Goal: Information Seeking & Learning: Understand process/instructions

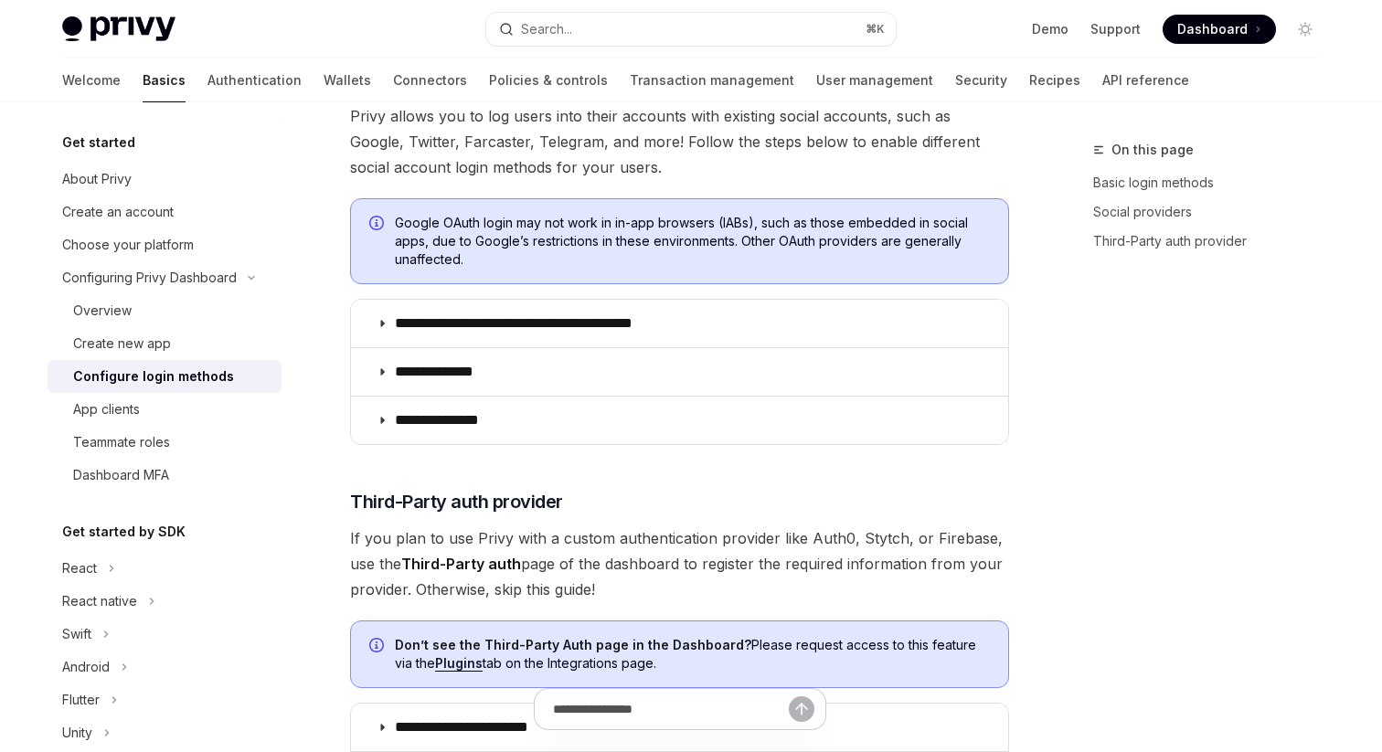
scroll to position [633, 0]
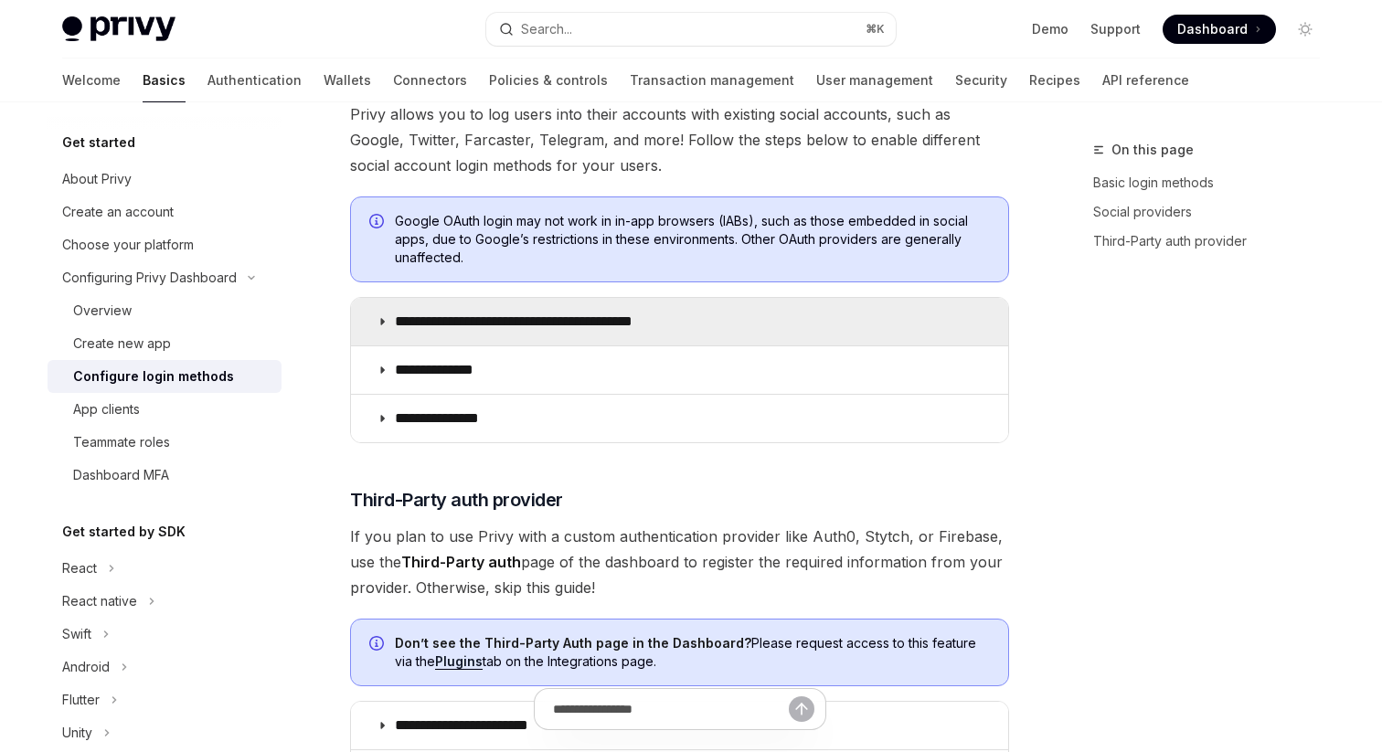
click at [685, 321] on p "**********" at bounding box center [546, 322] width 302 height 18
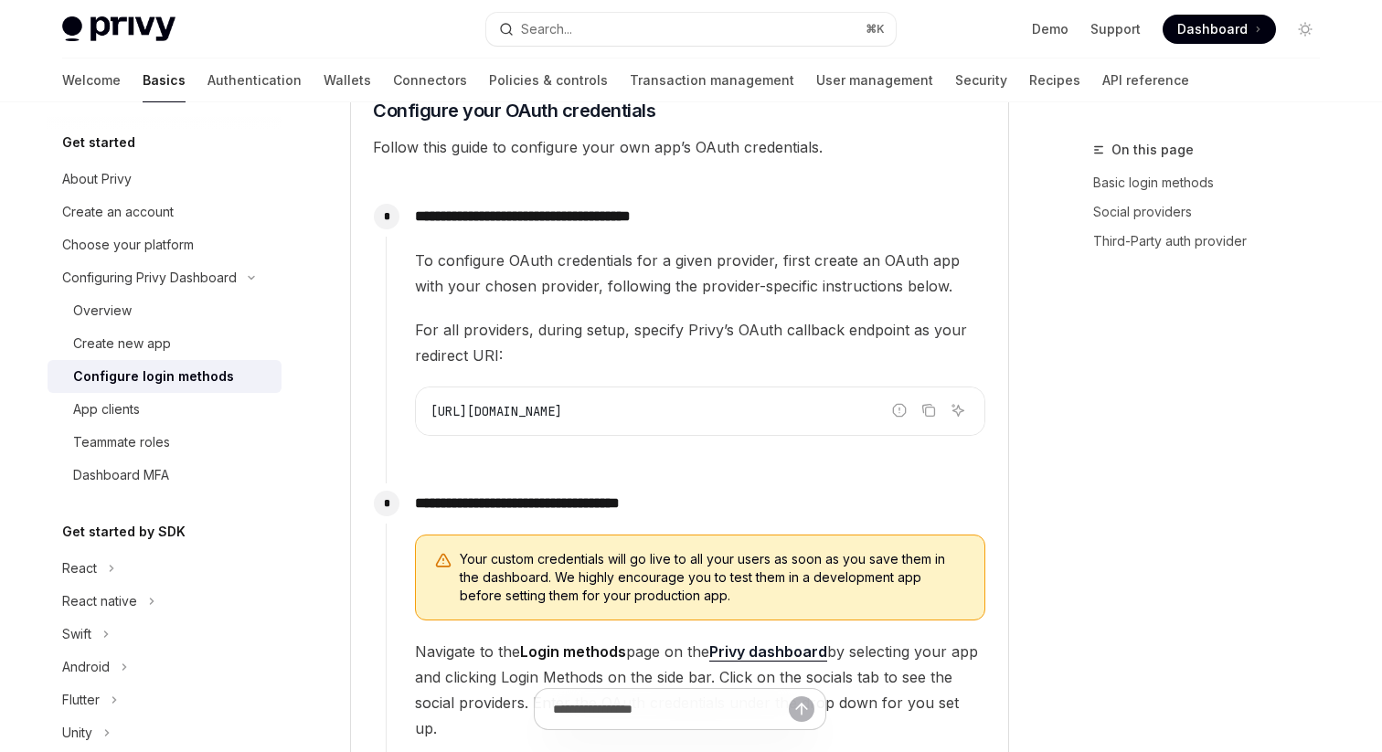
scroll to position [1559, 0]
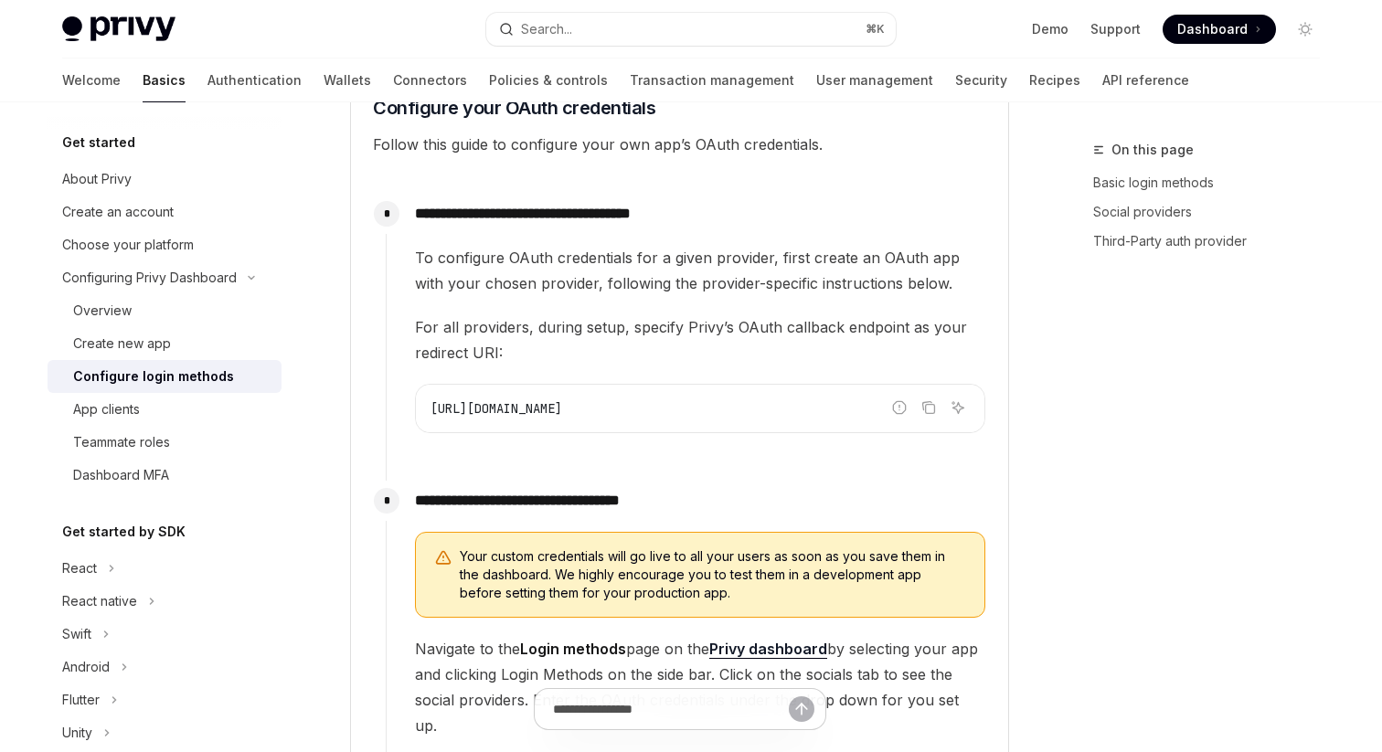
click at [562, 404] on span "[URL][DOMAIN_NAME]" at bounding box center [497, 408] width 132 height 16
click at [758, 419] on code "[URL][DOMAIN_NAME]" at bounding box center [700, 409] width 539 height 22
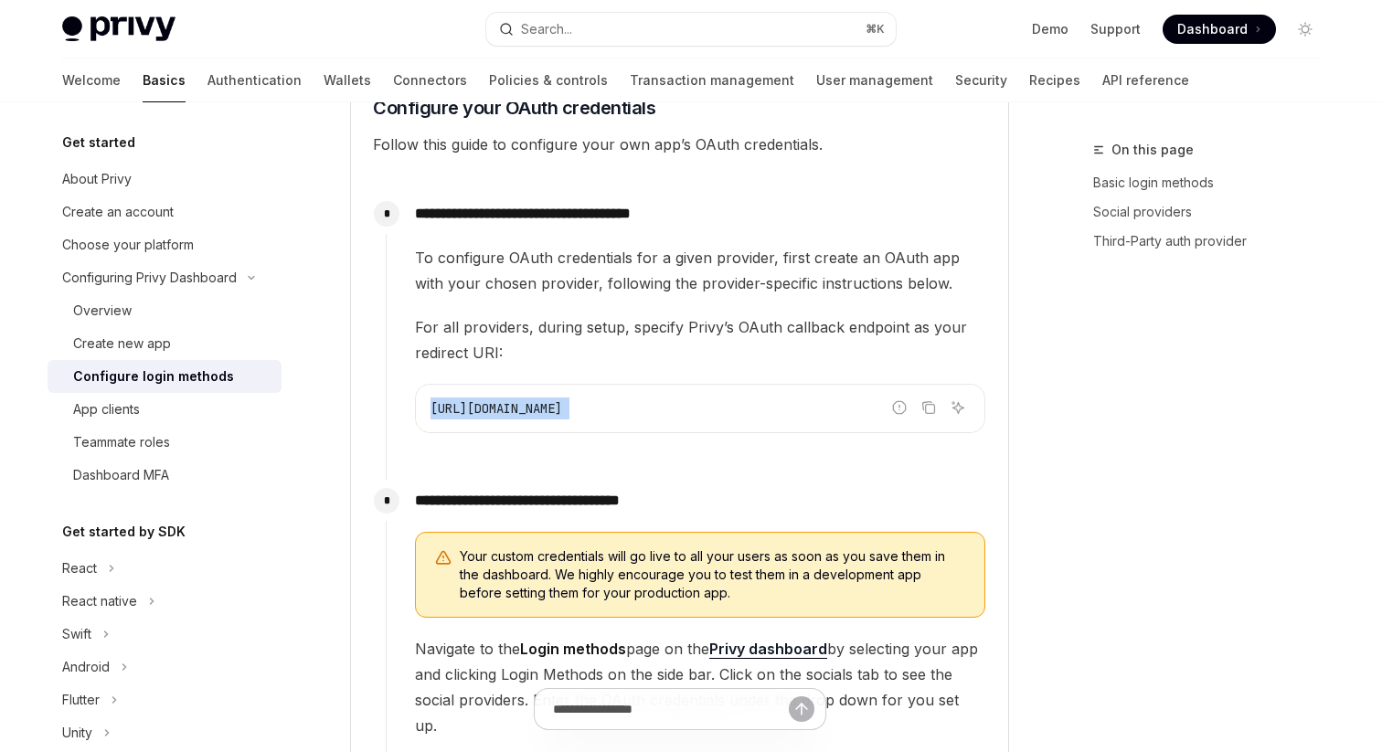
click at [758, 419] on code "[URL][DOMAIN_NAME]" at bounding box center [700, 409] width 539 height 22
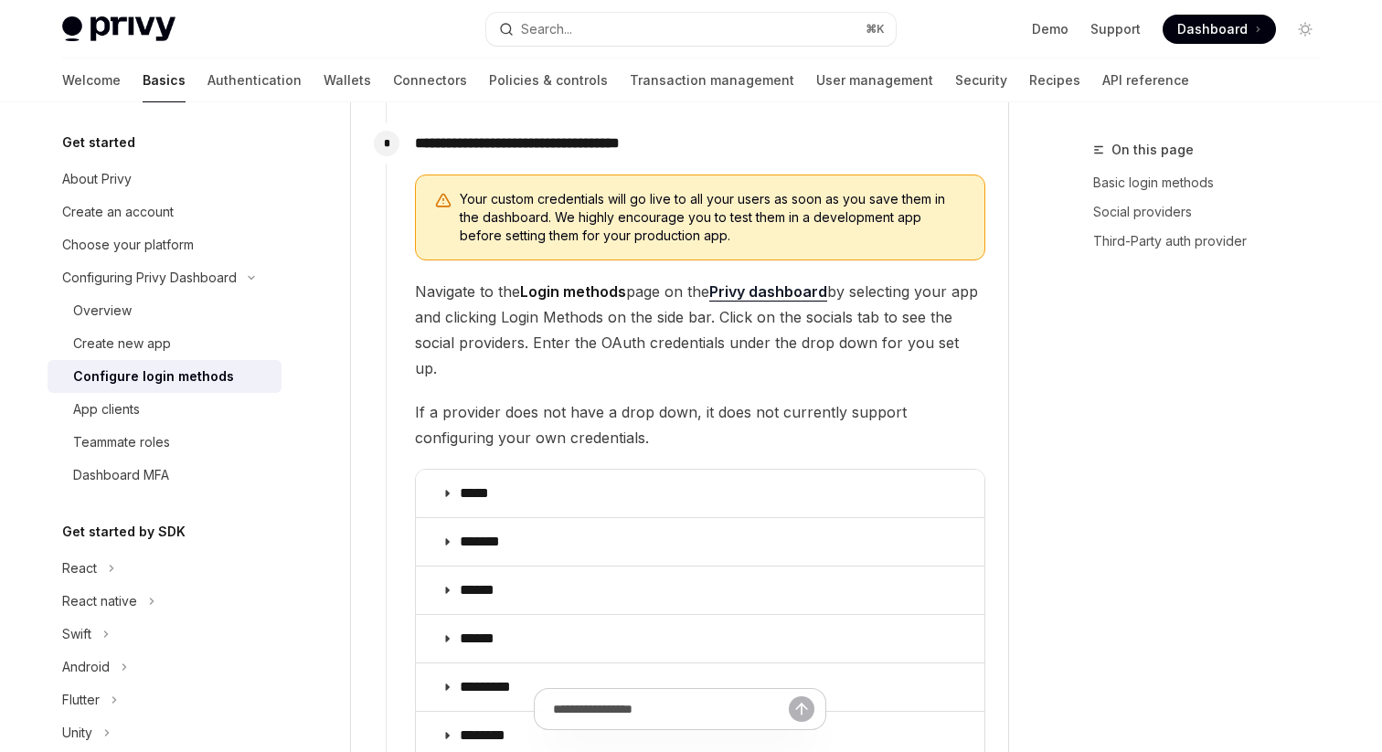
scroll to position [1927, 0]
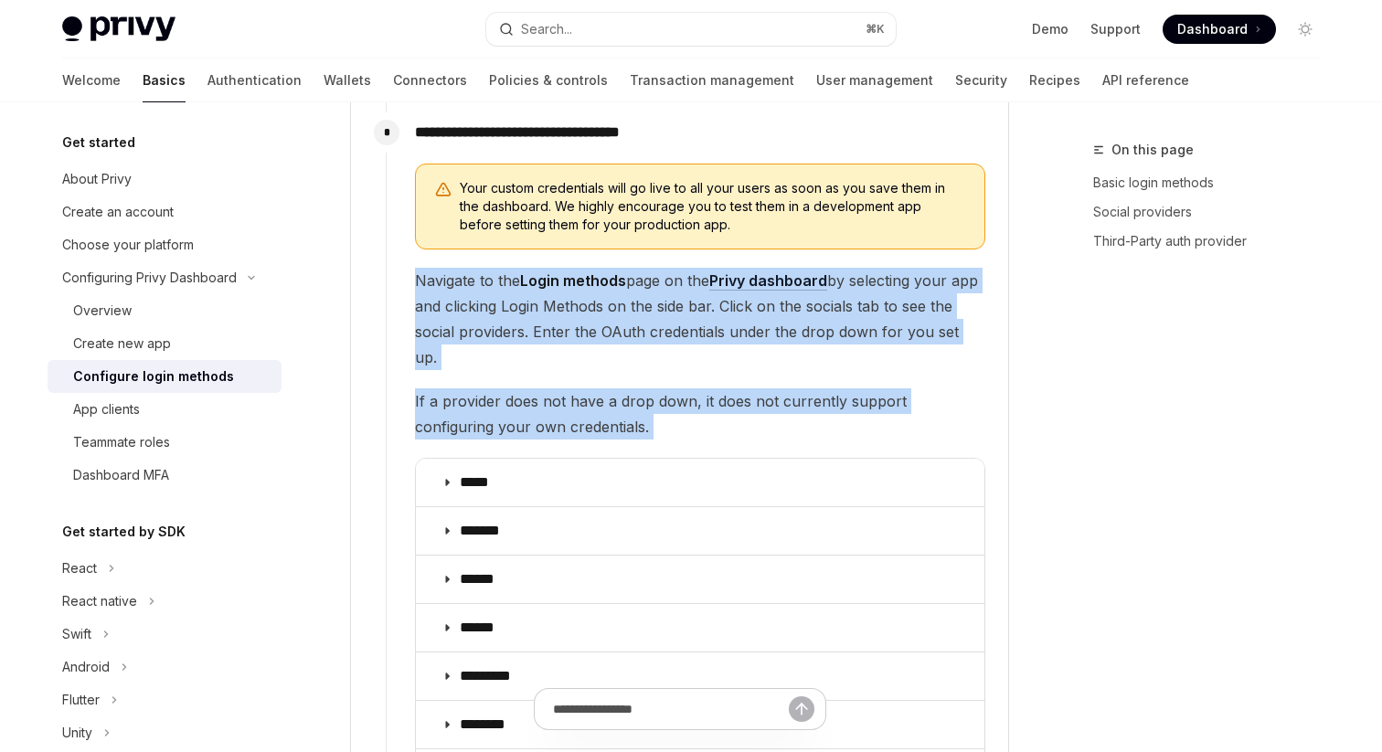
drag, startPoint x: 675, startPoint y: 253, endPoint x: 682, endPoint y: 423, distance: 170.2
click at [681, 423] on div "Your custom credentials will go live to all your users as soon as you save them…" at bounding box center [700, 554] width 570 height 780
click at [682, 423] on div "Your custom credentials will go live to all your users as soon as you save them…" at bounding box center [700, 554] width 570 height 780
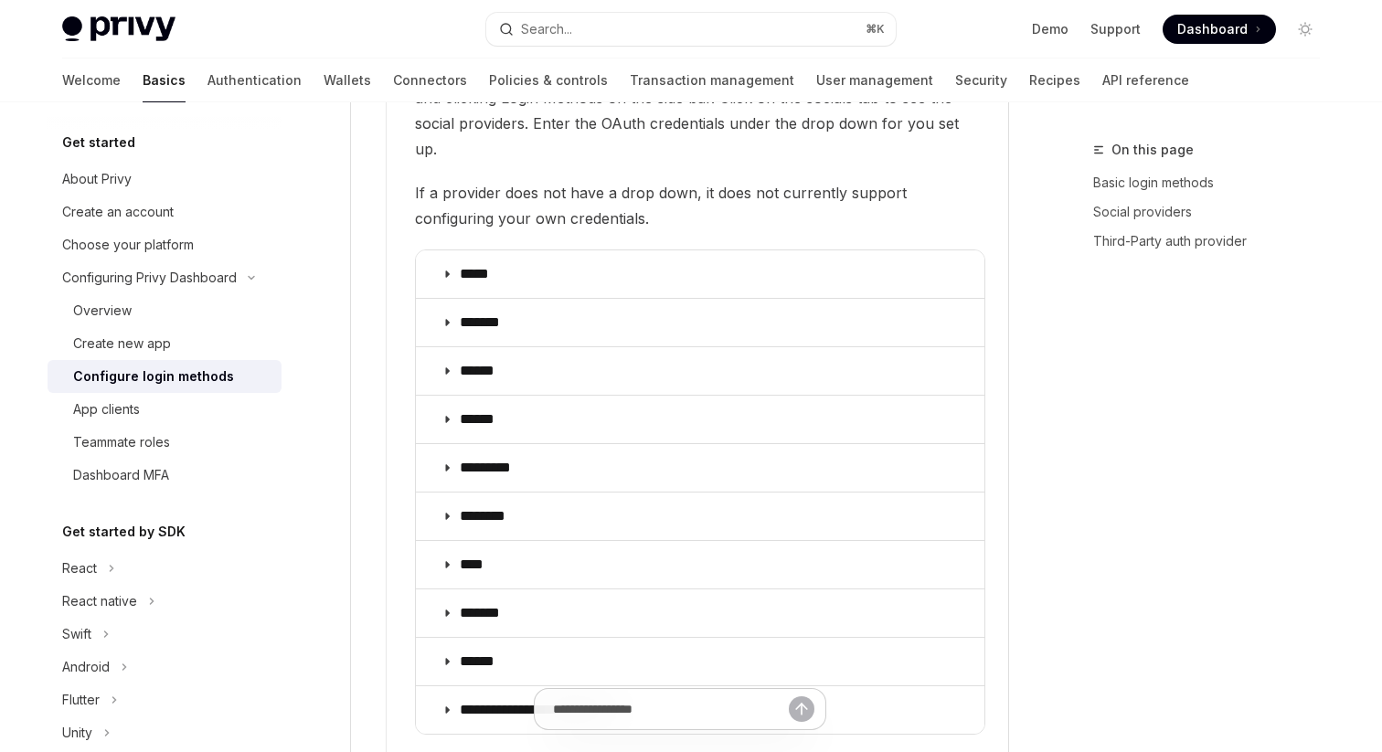
scroll to position [2673, 0]
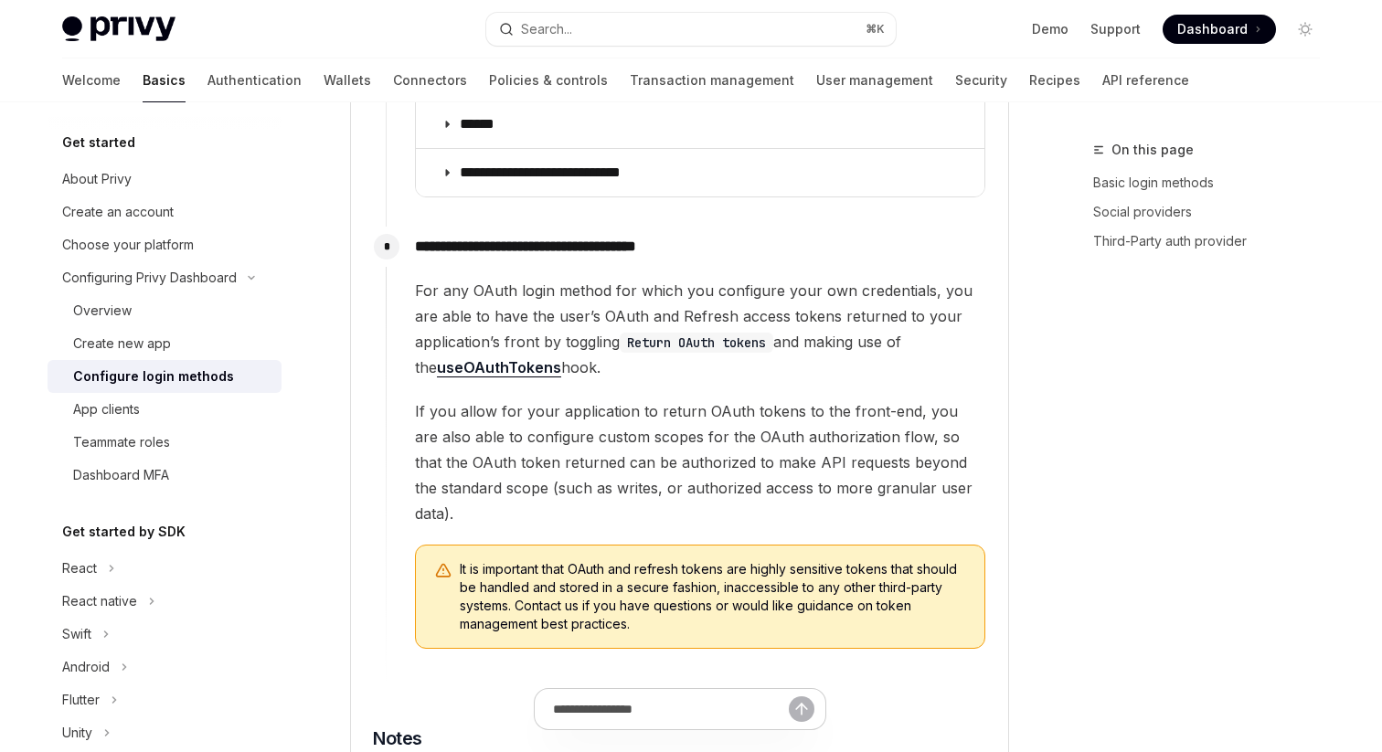
click at [669, 327] on span "For any OAuth login method for which you configure your own credentials, you ar…" at bounding box center [700, 329] width 570 height 102
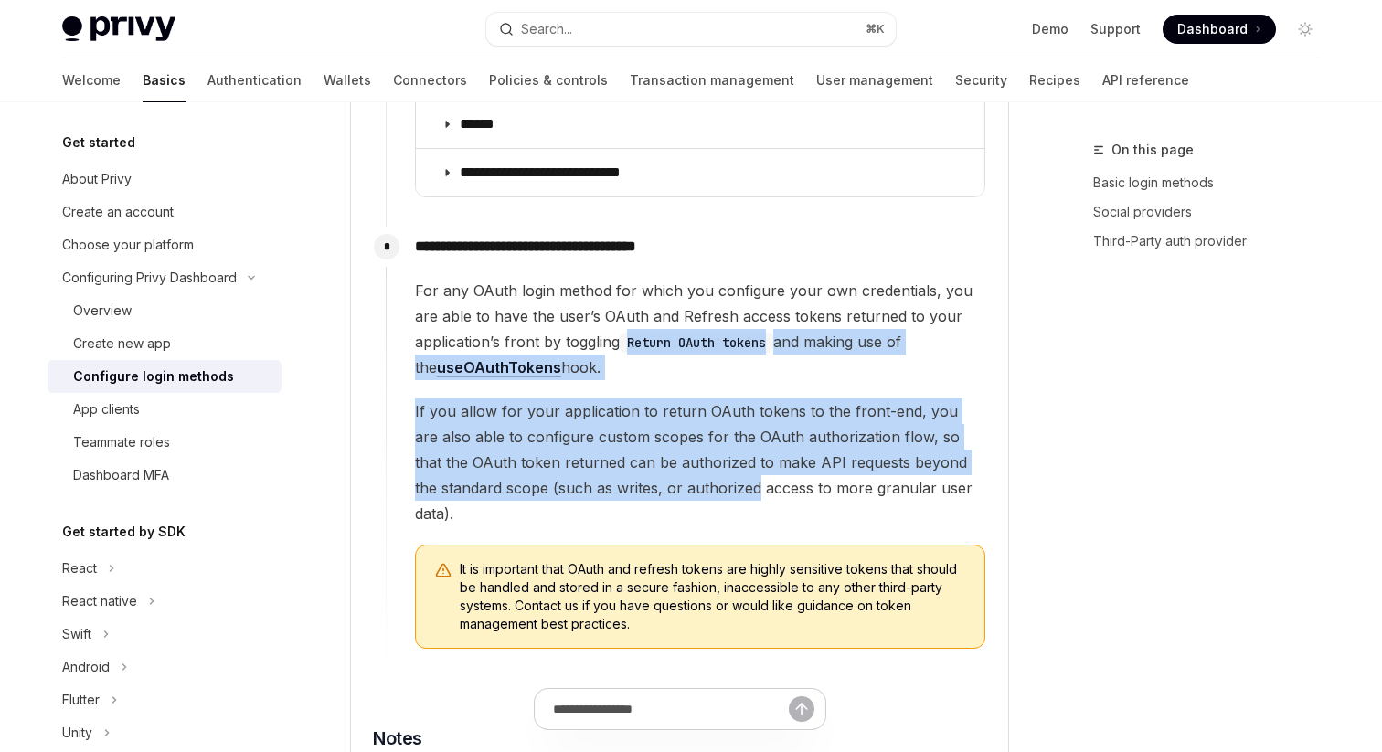
drag, startPoint x: 669, startPoint y: 327, endPoint x: 706, endPoint y: 466, distance: 143.7
click at [706, 466] on div "For any OAuth login method for which you configure your own credentials, you ar…" at bounding box center [700, 463] width 570 height 371
click at [706, 466] on span "If you allow for your application to return OAuth tokens to the front-end, you …" at bounding box center [700, 463] width 570 height 128
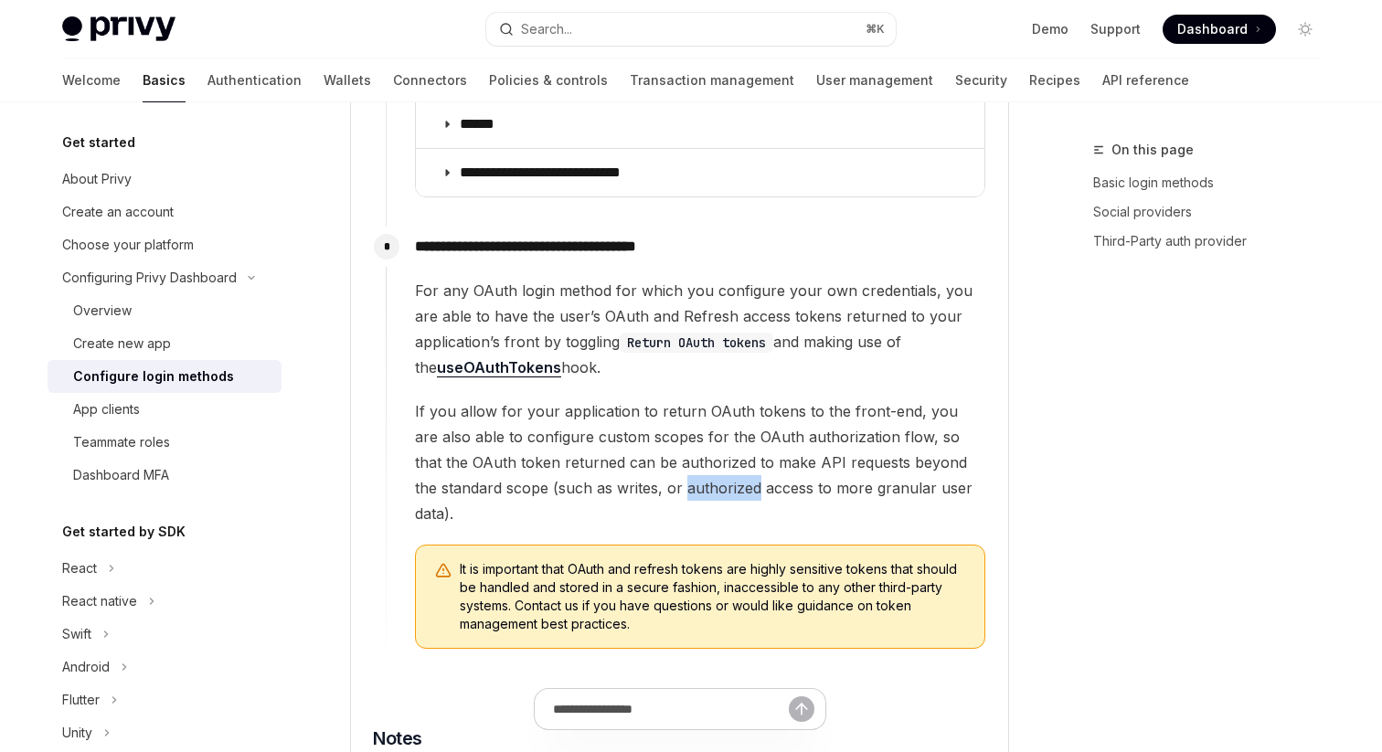
click at [706, 466] on span "If you allow for your application to return OAuth tokens to the front-end, you …" at bounding box center [700, 463] width 570 height 128
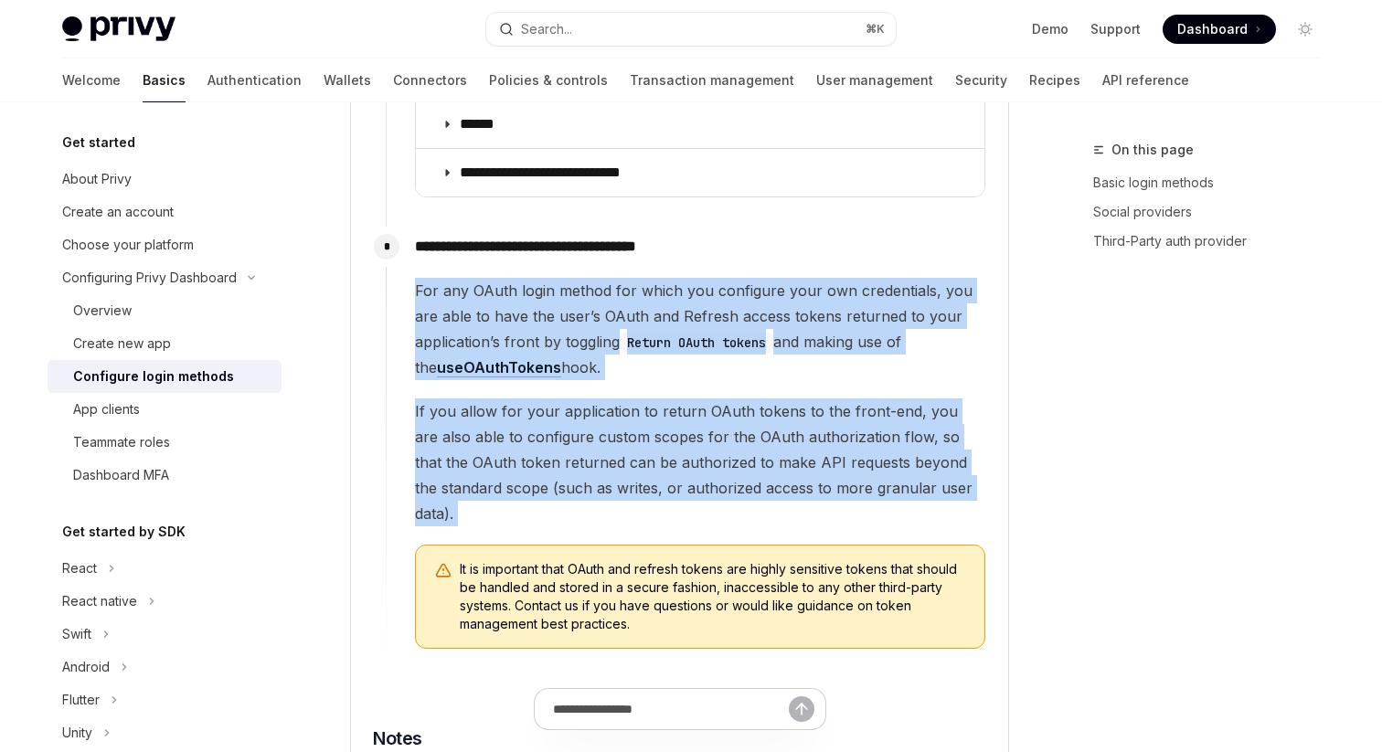
drag, startPoint x: 706, startPoint y: 466, endPoint x: 734, endPoint y: 277, distance: 191.3
click at [734, 278] on div "For any OAuth login method for which you configure your own credentials, you ar…" at bounding box center [700, 463] width 570 height 371
click at [734, 278] on span "For any OAuth login method for which you configure your own credentials, you ar…" at bounding box center [700, 329] width 570 height 102
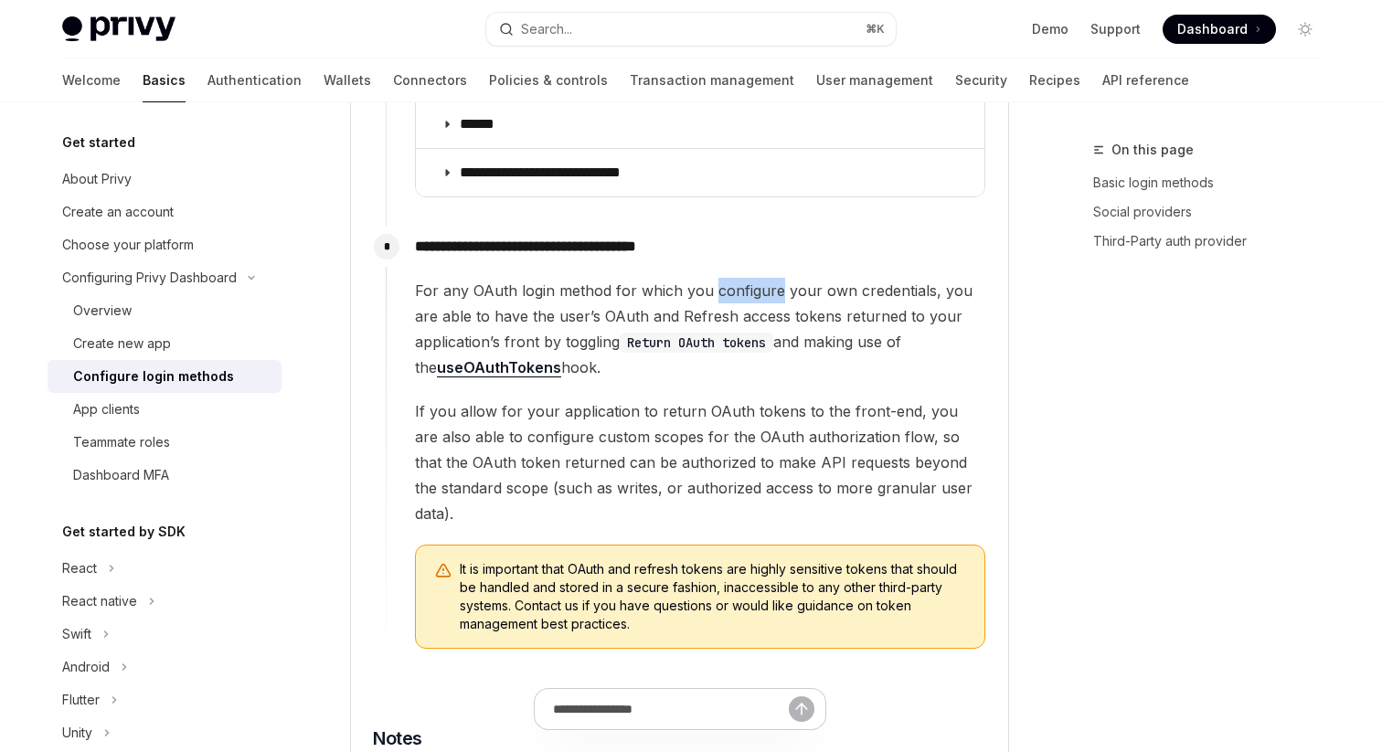
click at [734, 278] on span "For any OAuth login method for which you configure your own credentials, you ar…" at bounding box center [700, 329] width 570 height 102
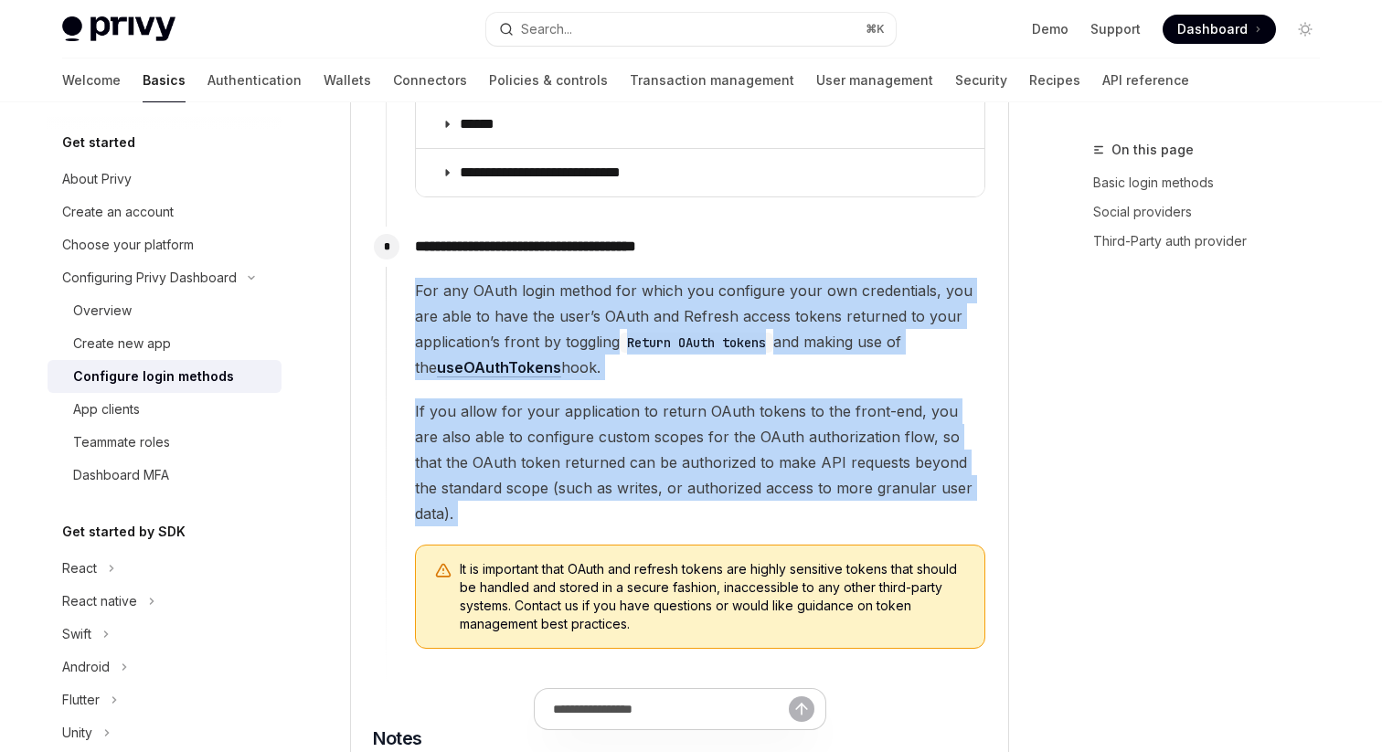
drag, startPoint x: 734, startPoint y: 277, endPoint x: 734, endPoint y: 423, distance: 146.3
click at [734, 419] on div "For any OAuth login method for which you configure your own credentials, you ar…" at bounding box center [700, 463] width 570 height 371
click at [734, 423] on span "If you allow for your application to return OAuth tokens to the front-end, you …" at bounding box center [700, 463] width 570 height 128
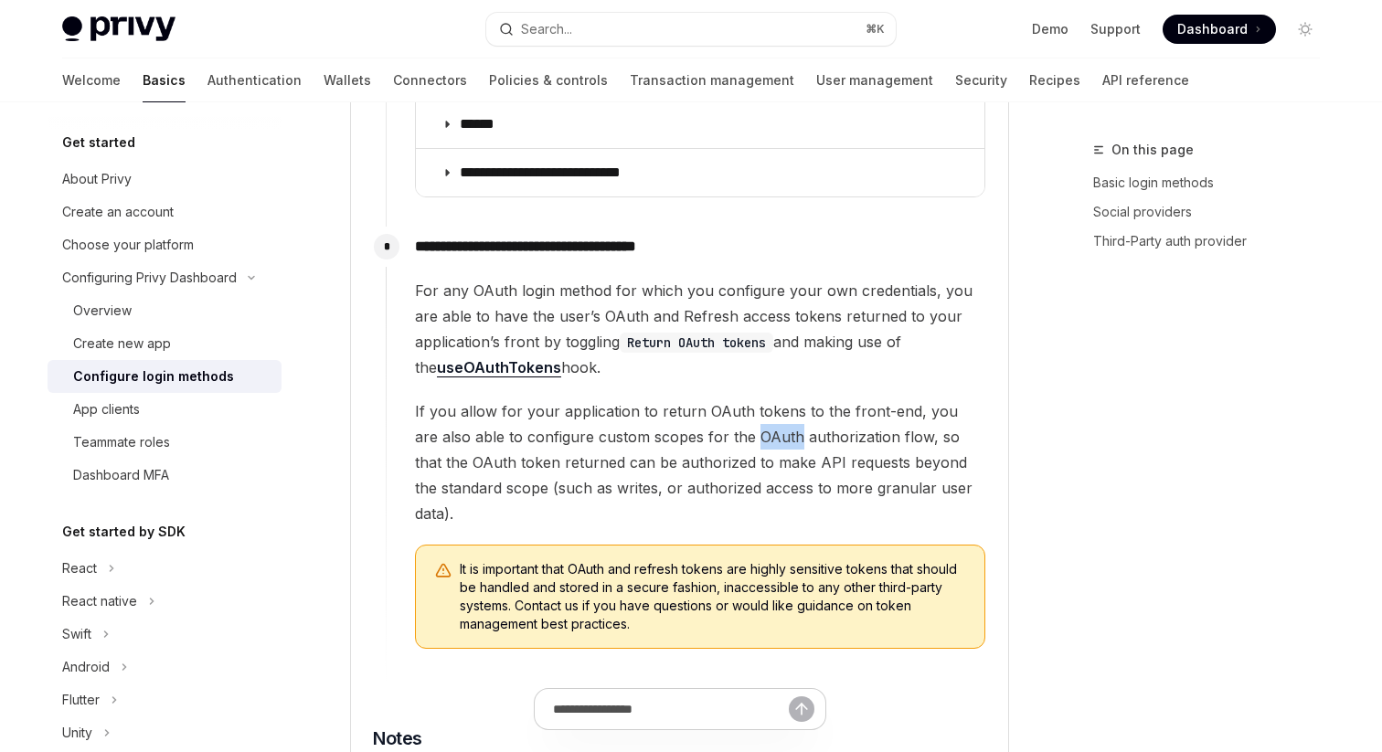
click at [734, 423] on span "If you allow for your application to return OAuth tokens to the front-end, you …" at bounding box center [700, 463] width 570 height 128
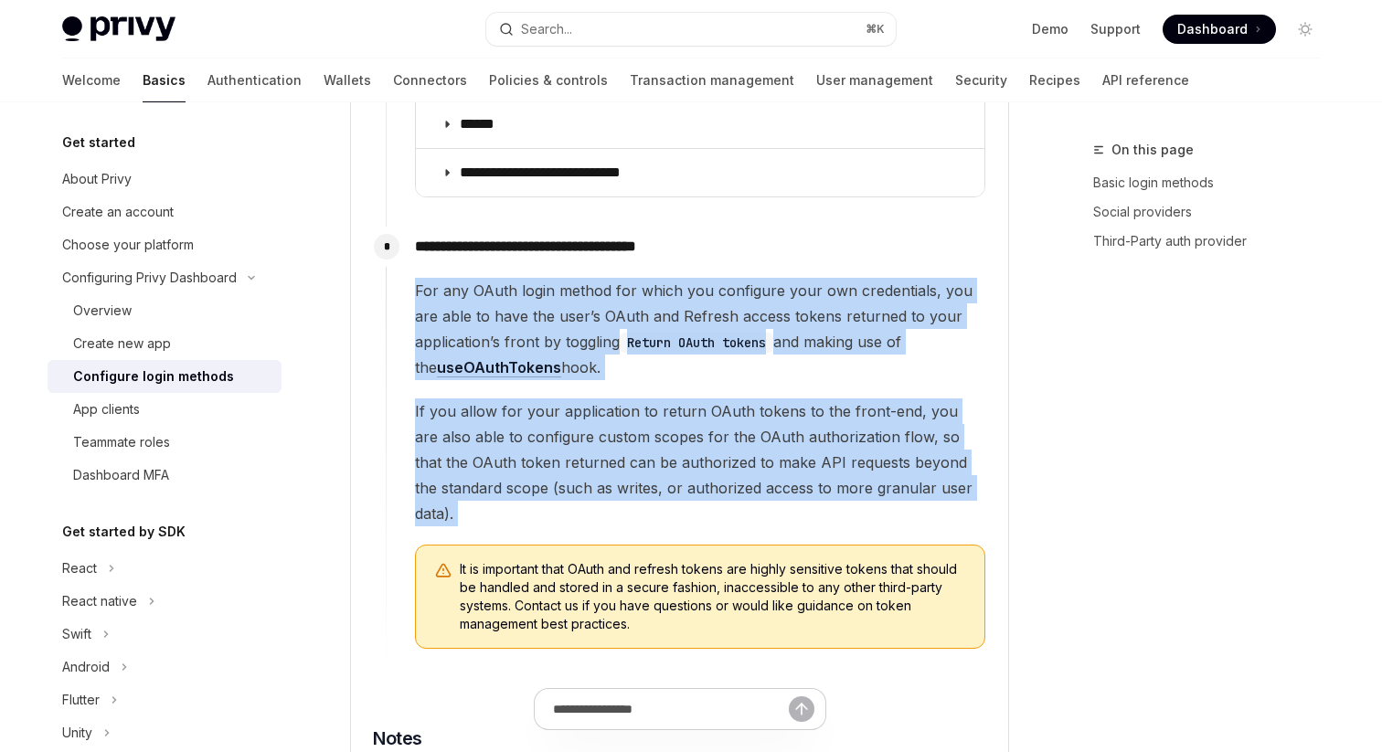
drag, startPoint x: 734, startPoint y: 423, endPoint x: 751, endPoint y: 346, distance: 79.6
click at [751, 346] on div "For any OAuth login method for which you configure your own credentials, you ar…" at bounding box center [700, 463] width 570 height 371
click at [751, 346] on span "For any OAuth login method for which you configure your own credentials, you ar…" at bounding box center [700, 329] width 570 height 102
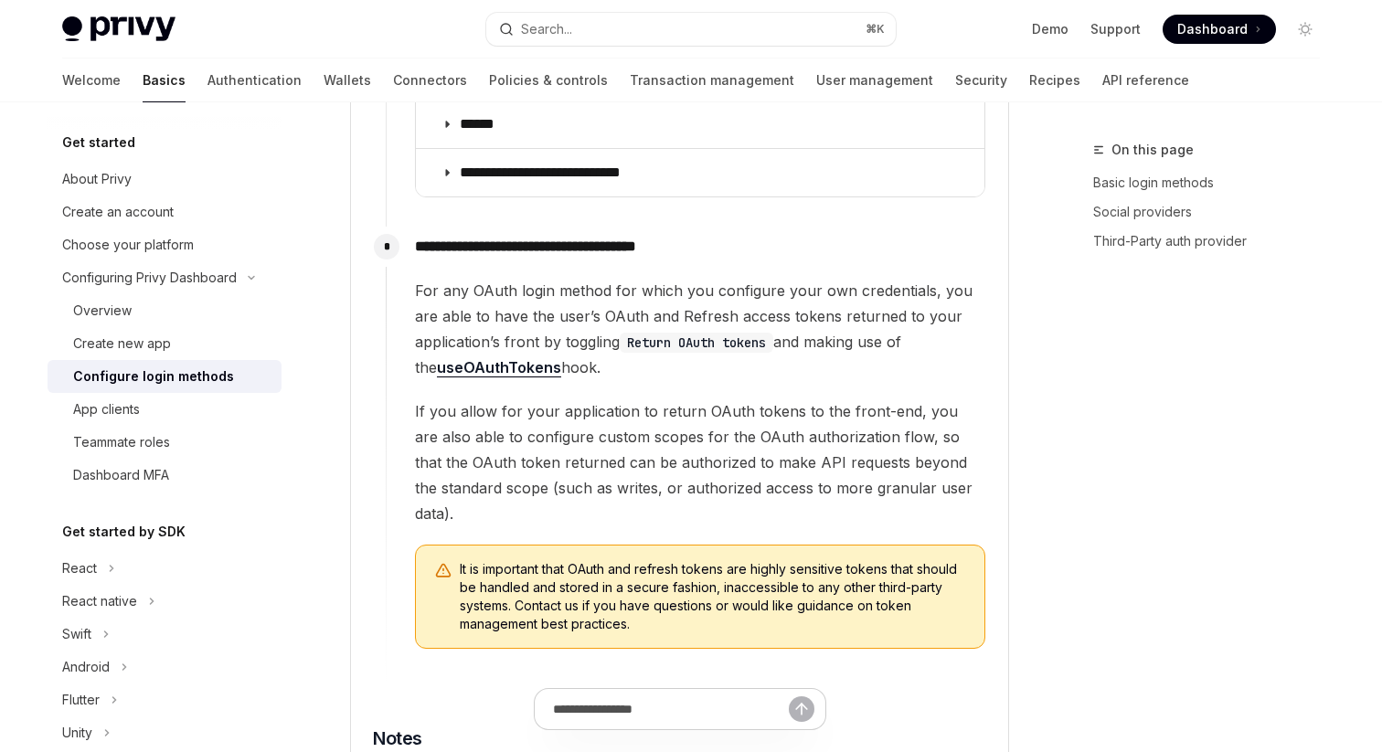
click at [751, 346] on span "For any OAuth login method for which you configure your own credentials, you ar…" at bounding box center [700, 329] width 570 height 102
drag, startPoint x: 751, startPoint y: 346, endPoint x: 751, endPoint y: 434, distance: 88.7
click at [751, 432] on div "For any OAuth login method for which you configure your own credentials, you ar…" at bounding box center [700, 463] width 570 height 371
click at [751, 434] on span "If you allow for your application to return OAuth tokens to the front-end, you …" at bounding box center [700, 463] width 570 height 128
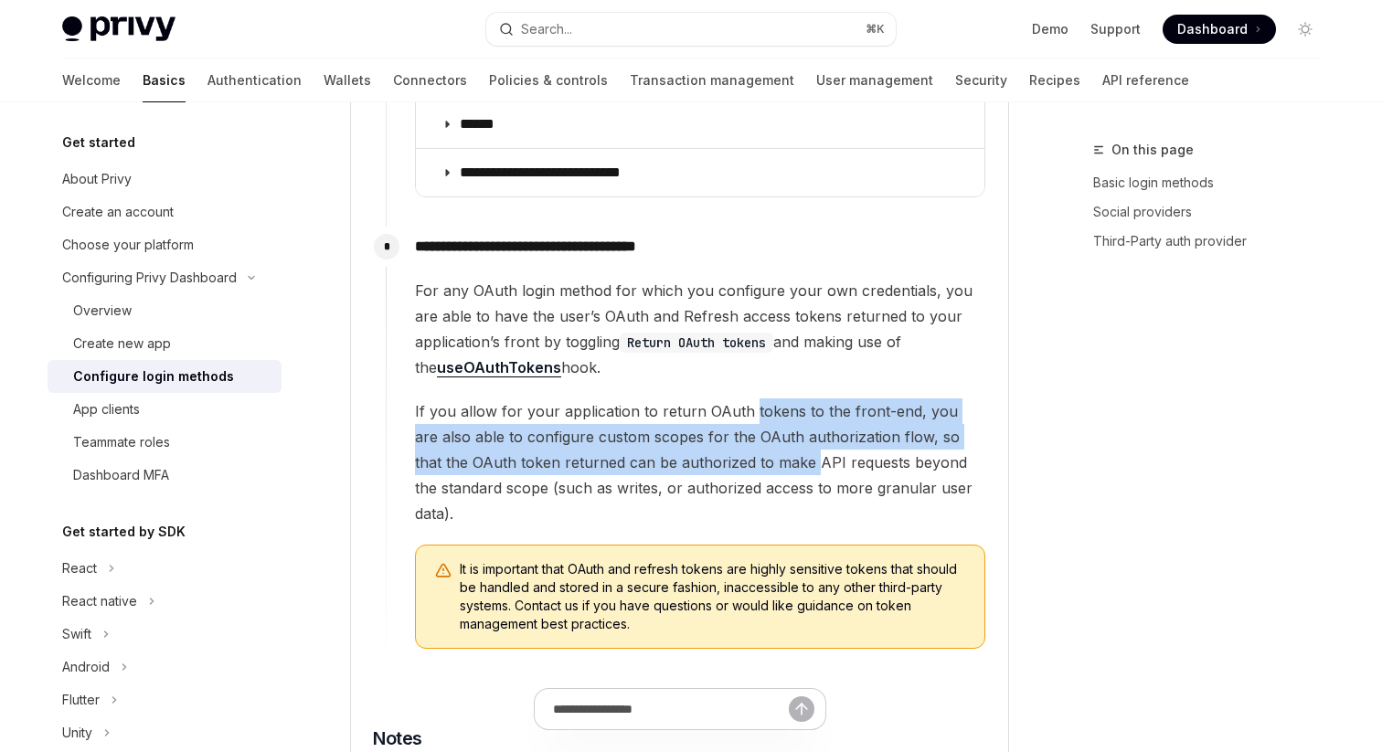
drag, startPoint x: 751, startPoint y: 434, endPoint x: 762, endPoint y: 371, distance: 64.0
click at [762, 399] on span "If you allow for your application to return OAuth tokens to the front-end, you …" at bounding box center [700, 463] width 570 height 128
click at [762, 371] on div "For any OAuth login method for which you configure your own credentials, you ar…" at bounding box center [700, 463] width 570 height 371
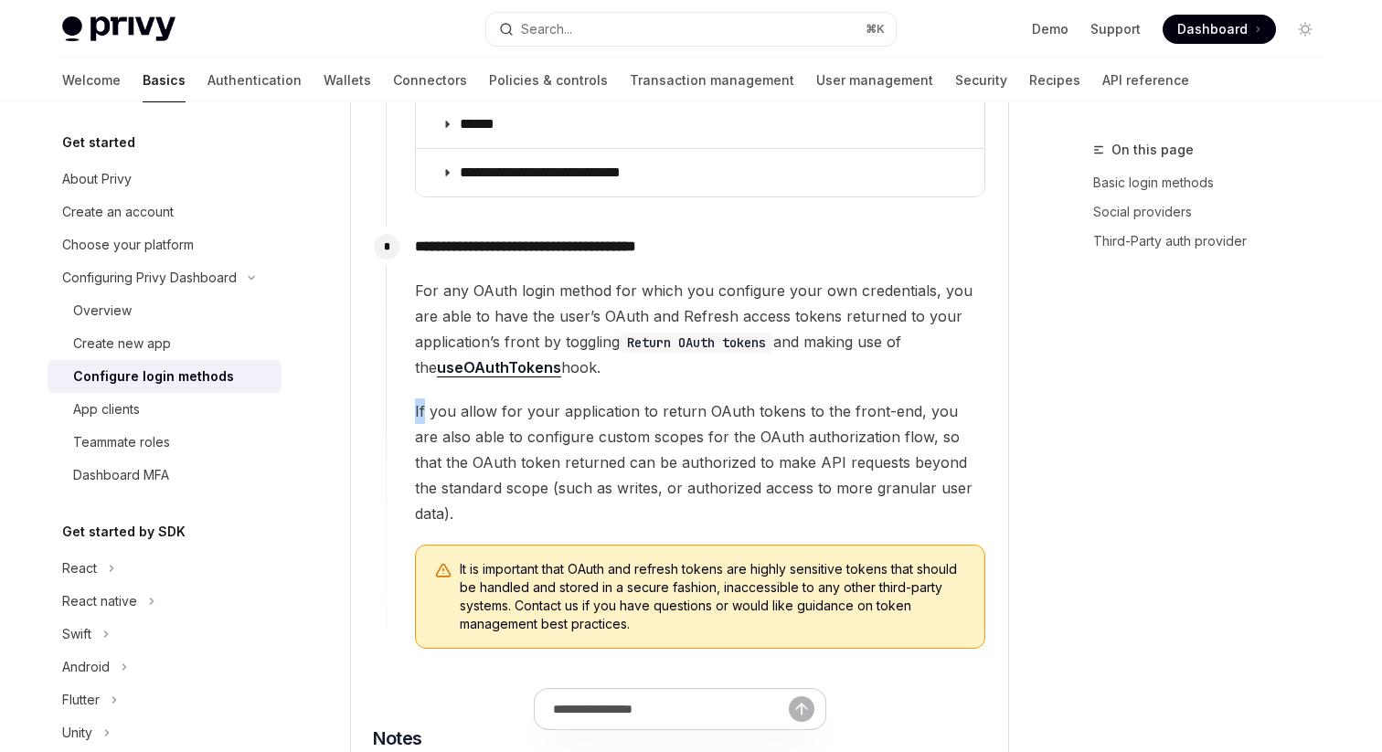
click at [762, 371] on div "For any OAuth login method for which you configure your own credentials, you ar…" at bounding box center [700, 463] width 570 height 371
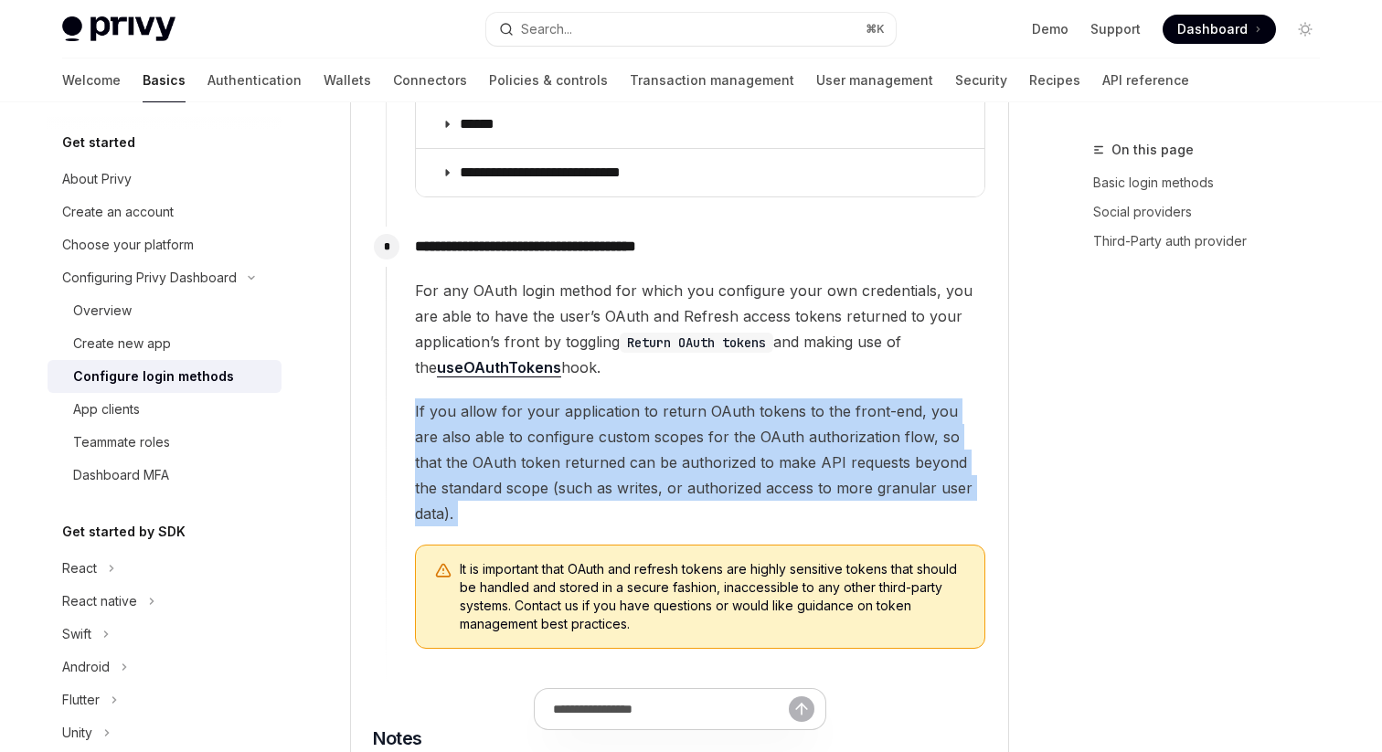
drag, startPoint x: 762, startPoint y: 371, endPoint x: 762, endPoint y: 483, distance: 111.5
click at [762, 481] on div "For any OAuth login method for which you configure your own credentials, you ar…" at bounding box center [700, 463] width 570 height 371
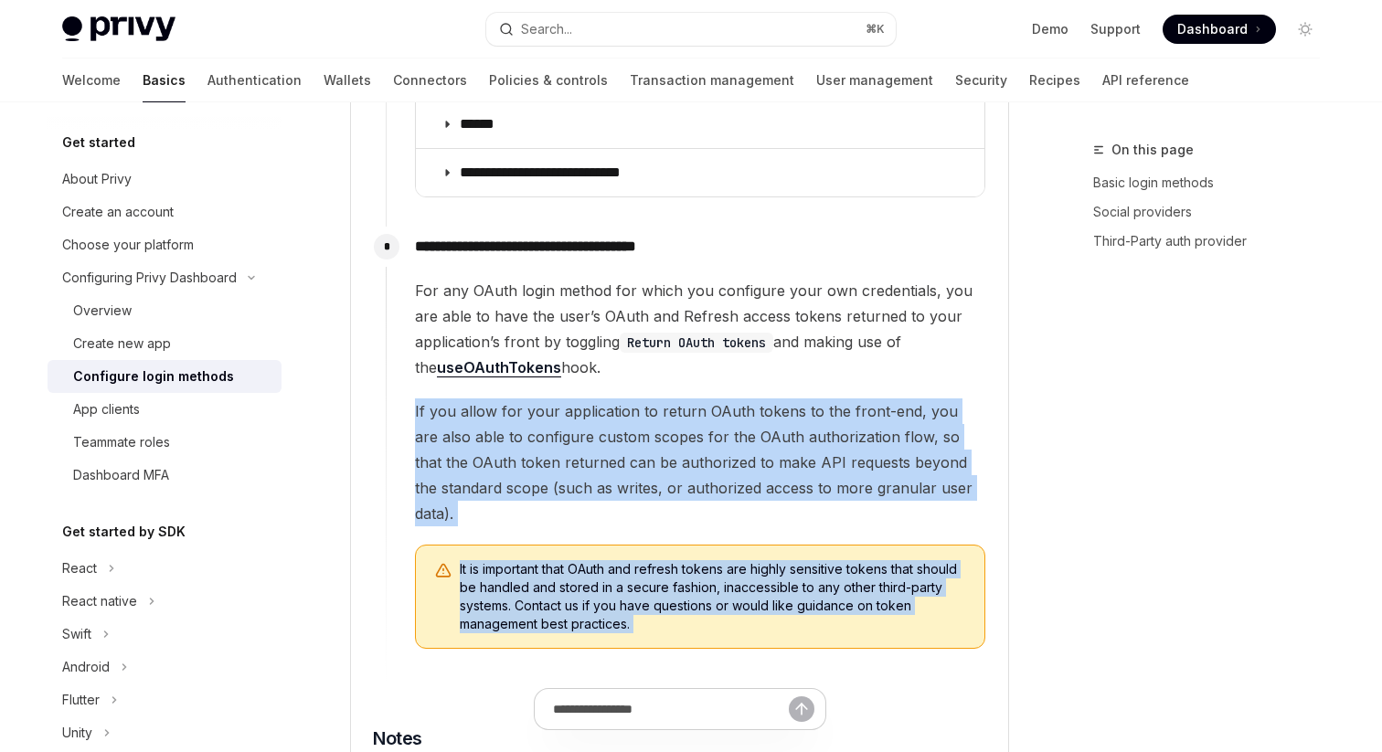
click at [762, 483] on div "For any OAuth login method for which you configure your own credentials, you ar…" at bounding box center [700, 463] width 570 height 371
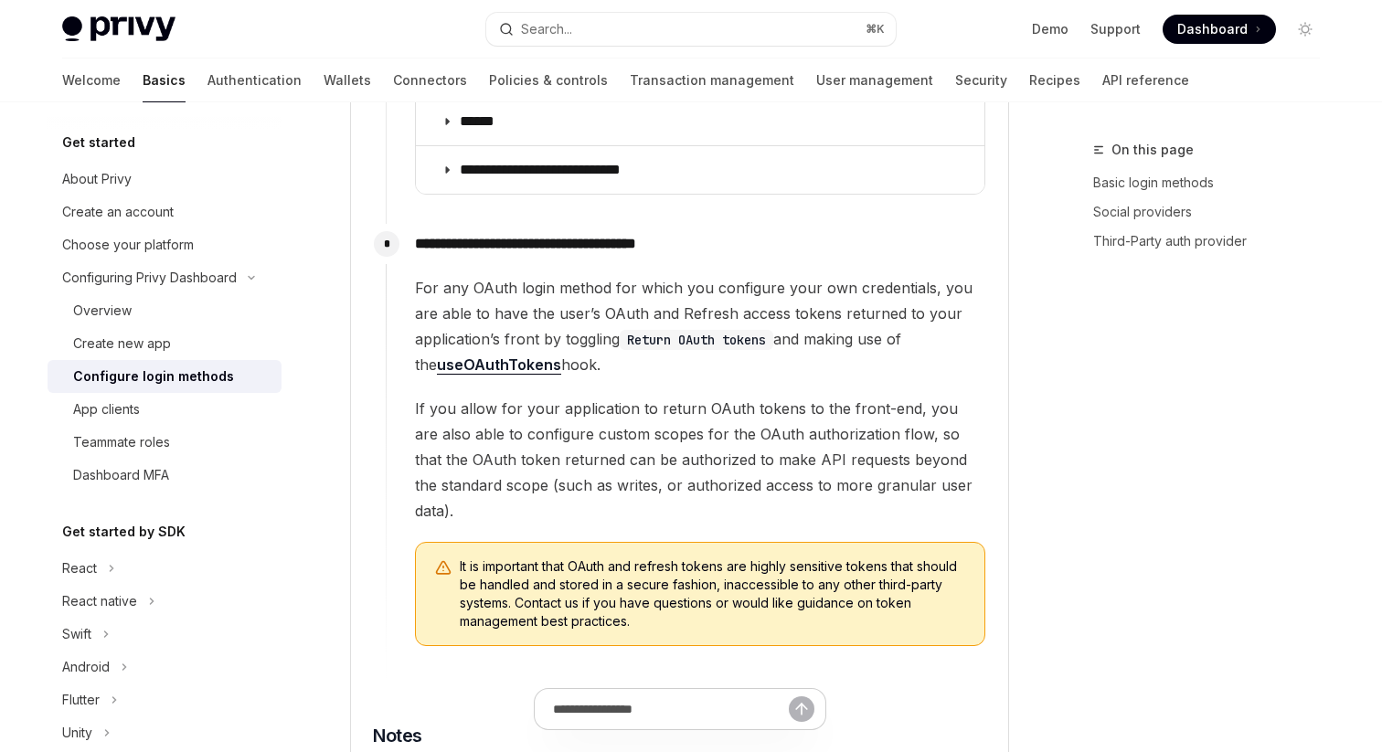
scroll to position [2665, 0]
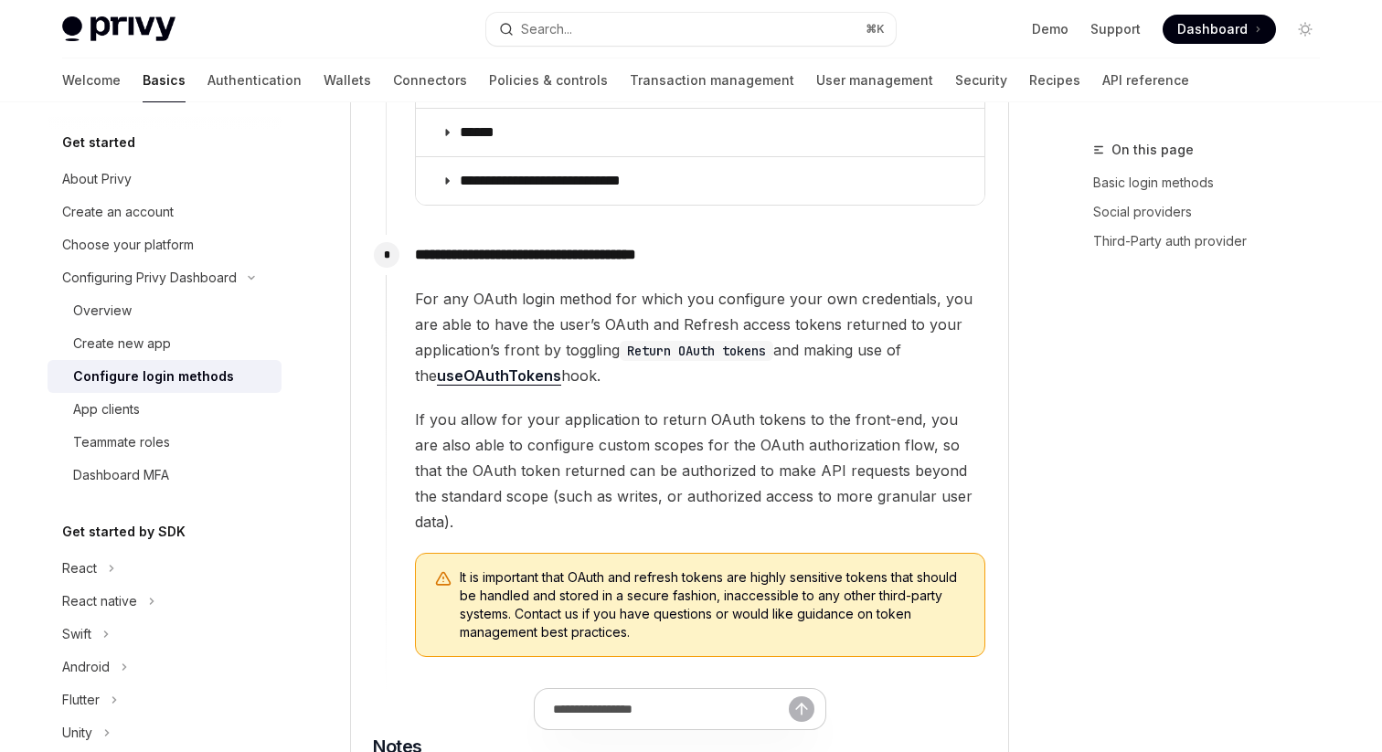
click at [507, 367] on link "useOAuthTokens" at bounding box center [499, 376] width 124 height 19
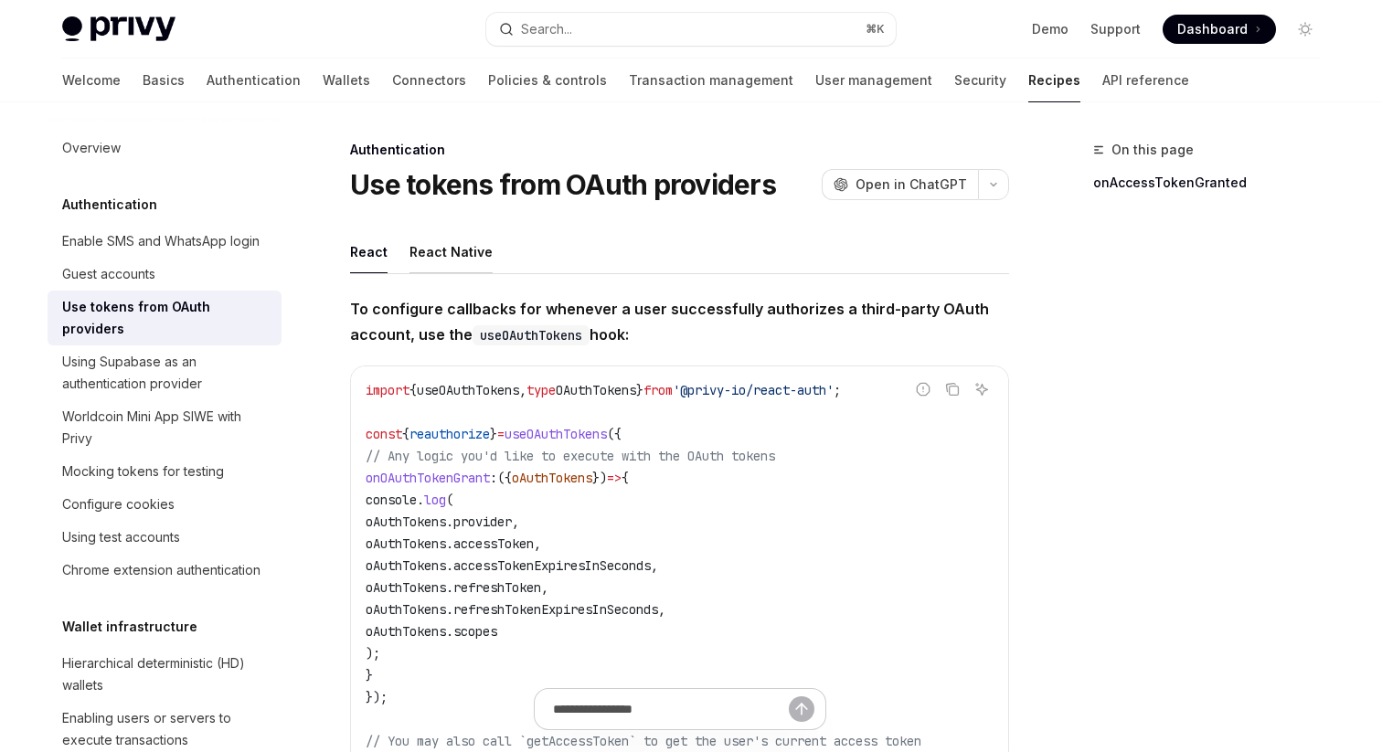
click at [427, 258] on div "React Native" at bounding box center [451, 251] width 83 height 43
type textarea "*"
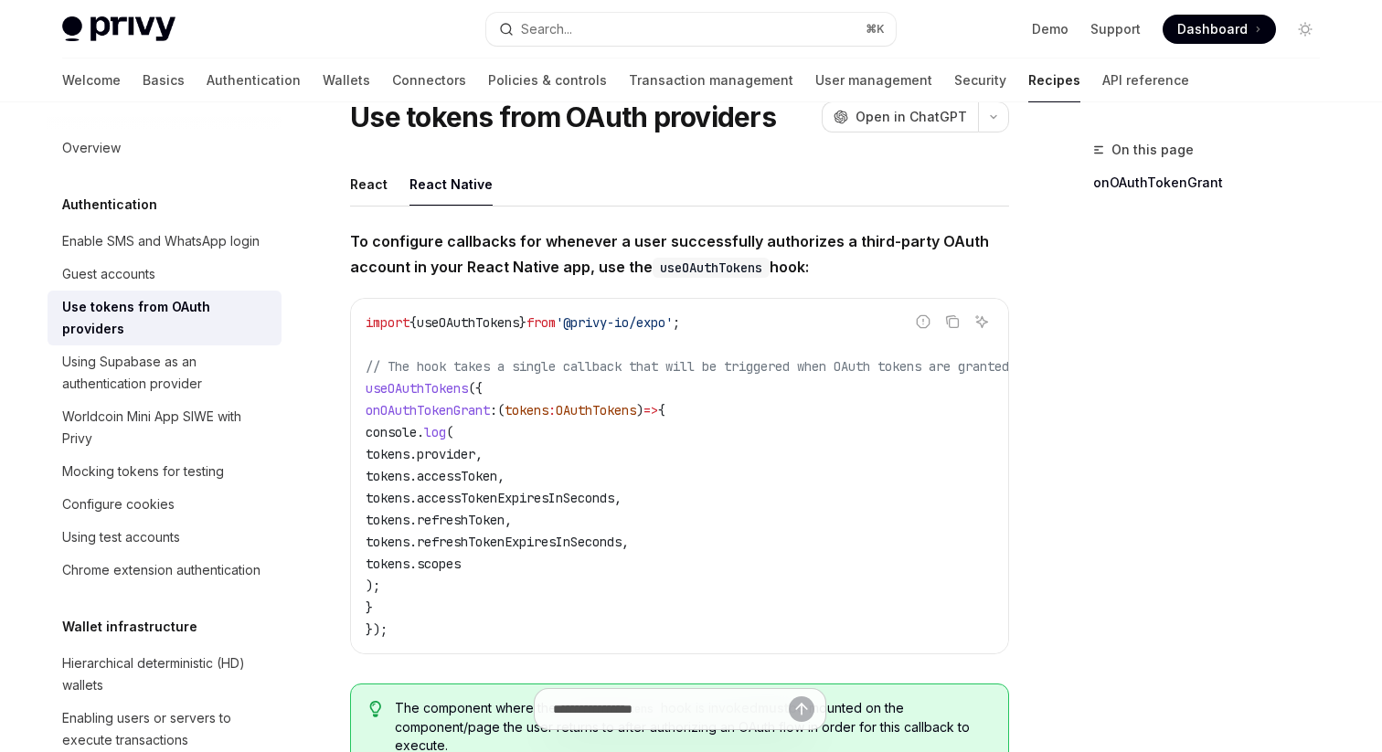
scroll to position [72, 0]
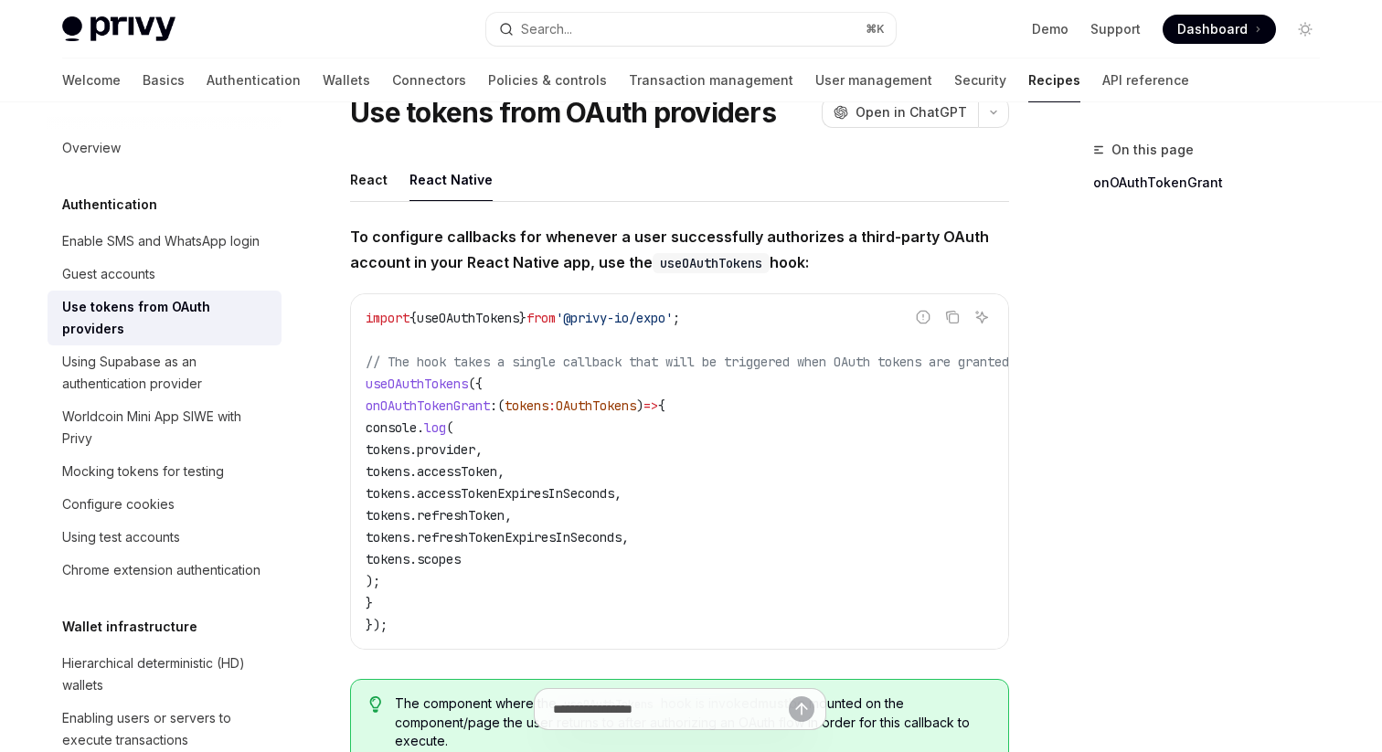
click at [693, 371] on code "import { useOAuthTokens } from '@privy-io/expo' ; // The hook takes a single ca…" at bounding box center [709, 471] width 687 height 329
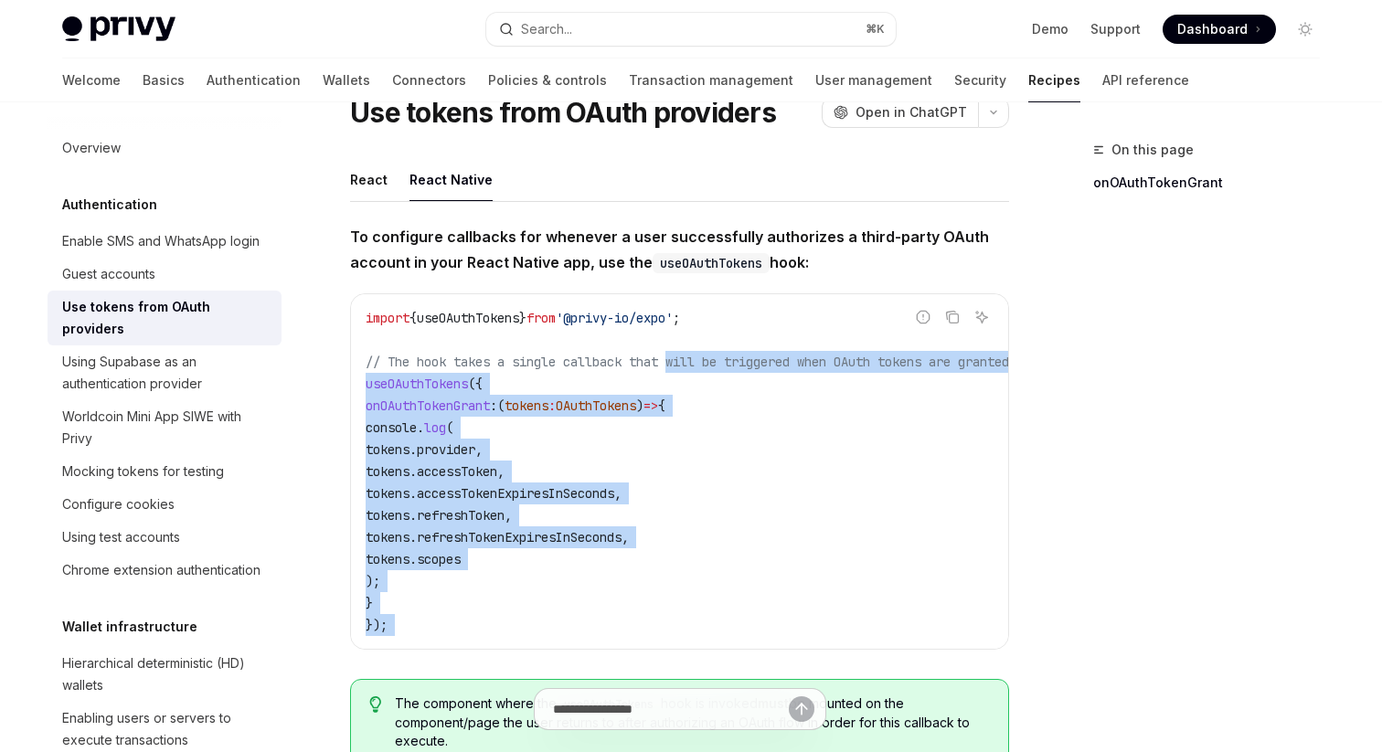
drag, startPoint x: 693, startPoint y: 371, endPoint x: 736, endPoint y: 676, distance: 307.4
click at [721, 618] on code "import { useOAuthTokens } from '@privy-io/expo' ; // The hook takes a single ca…" at bounding box center [709, 471] width 687 height 329
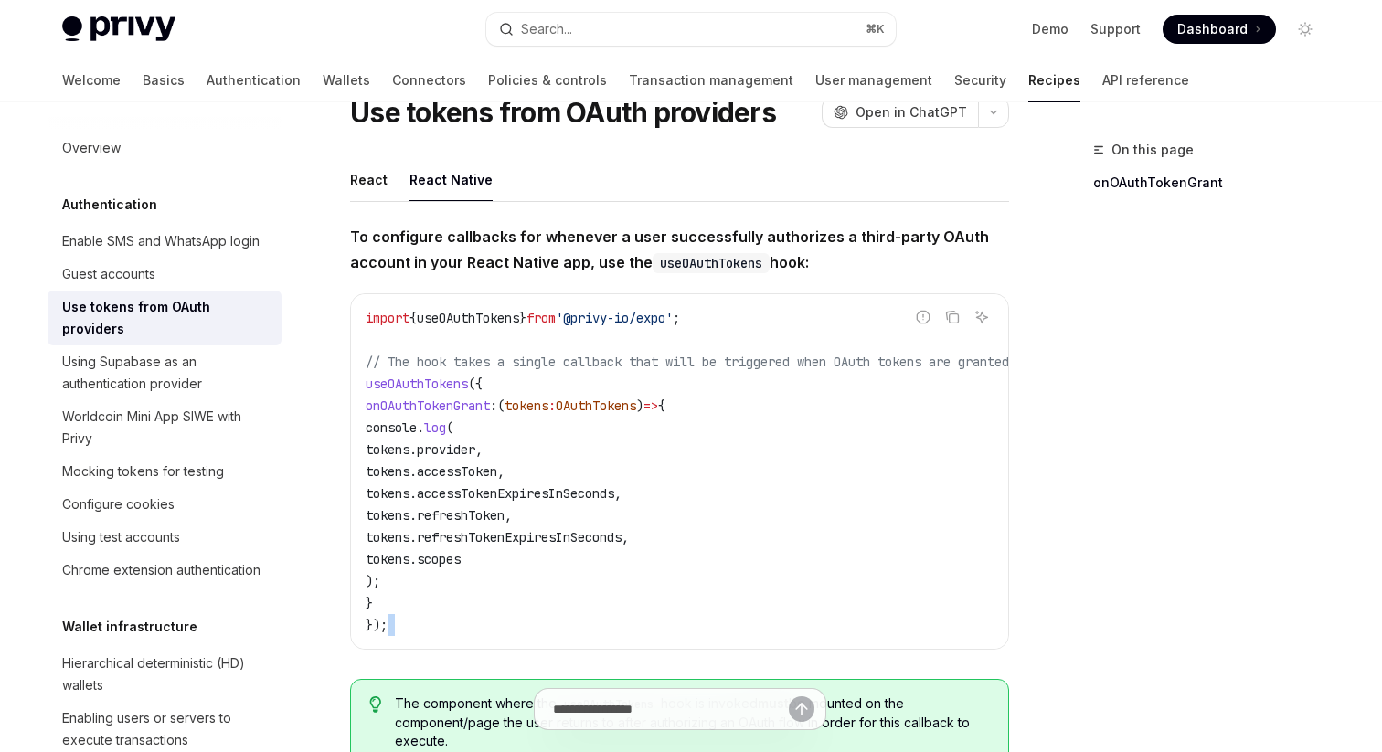
click at [721, 618] on code "import { useOAuthTokens } from '@privy-io/expo' ; // The hook takes a single ca…" at bounding box center [709, 471] width 687 height 329
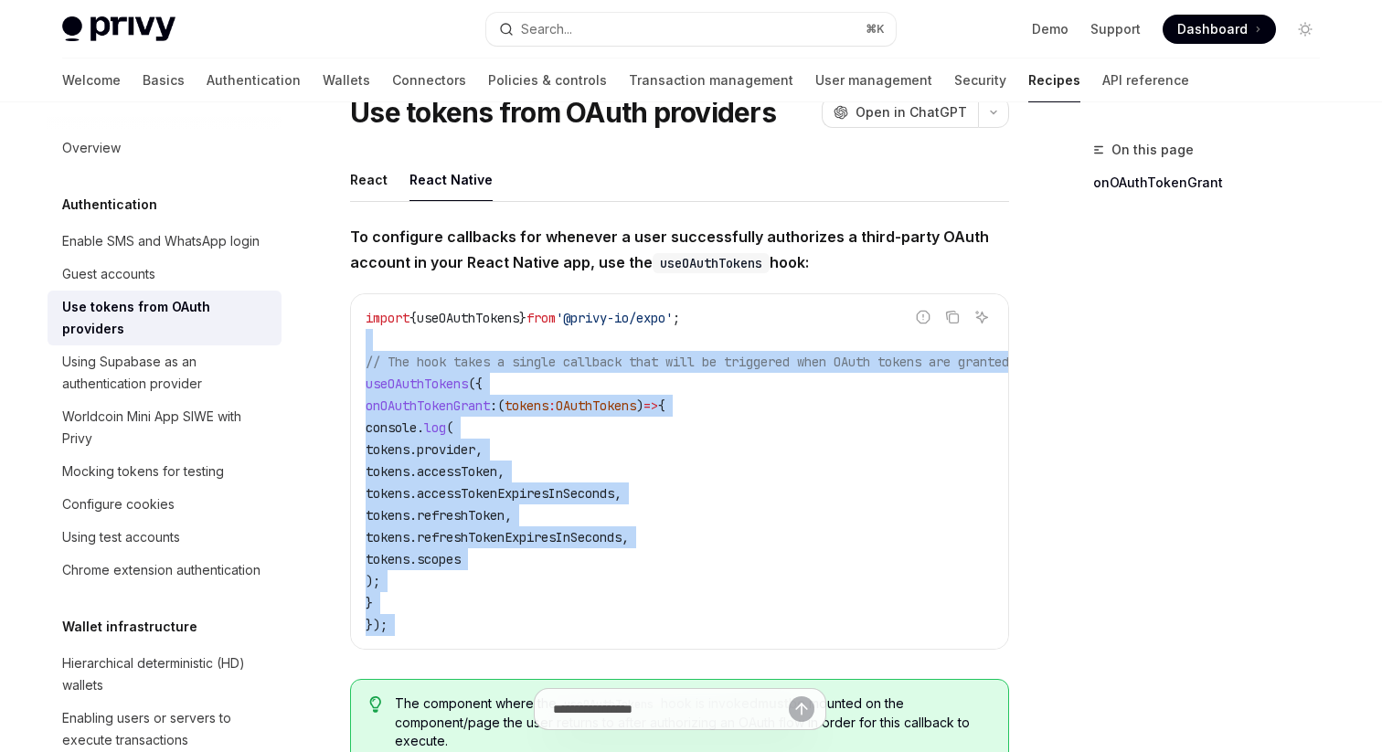
drag, startPoint x: 721, startPoint y: 618, endPoint x: 754, endPoint y: 329, distance: 290.7
click at [754, 329] on code "import { useOAuthTokens } from '@privy-io/expo' ; // The hook takes a single ca…" at bounding box center [709, 471] width 687 height 329
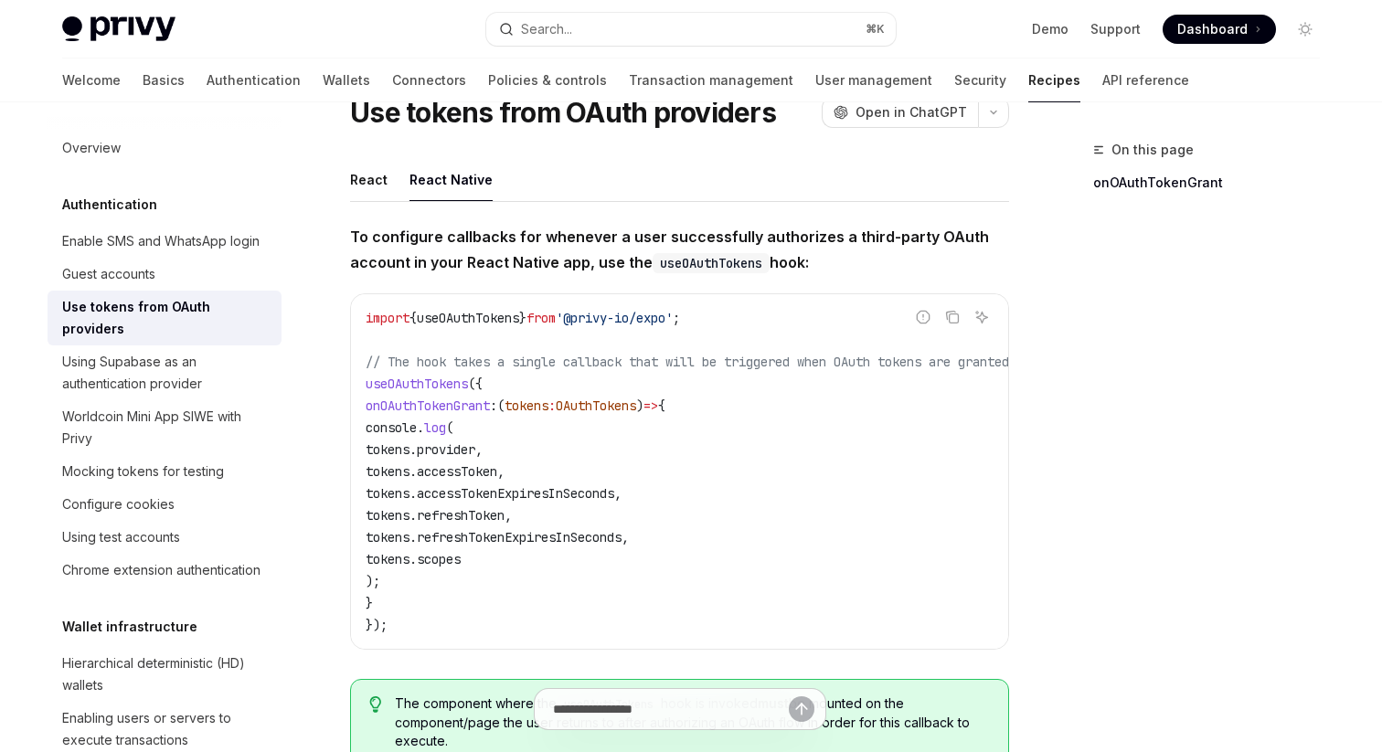
click at [754, 329] on code "import { useOAuthTokens } from '@privy-io/expo' ; // The hook takes a single ca…" at bounding box center [709, 471] width 687 height 329
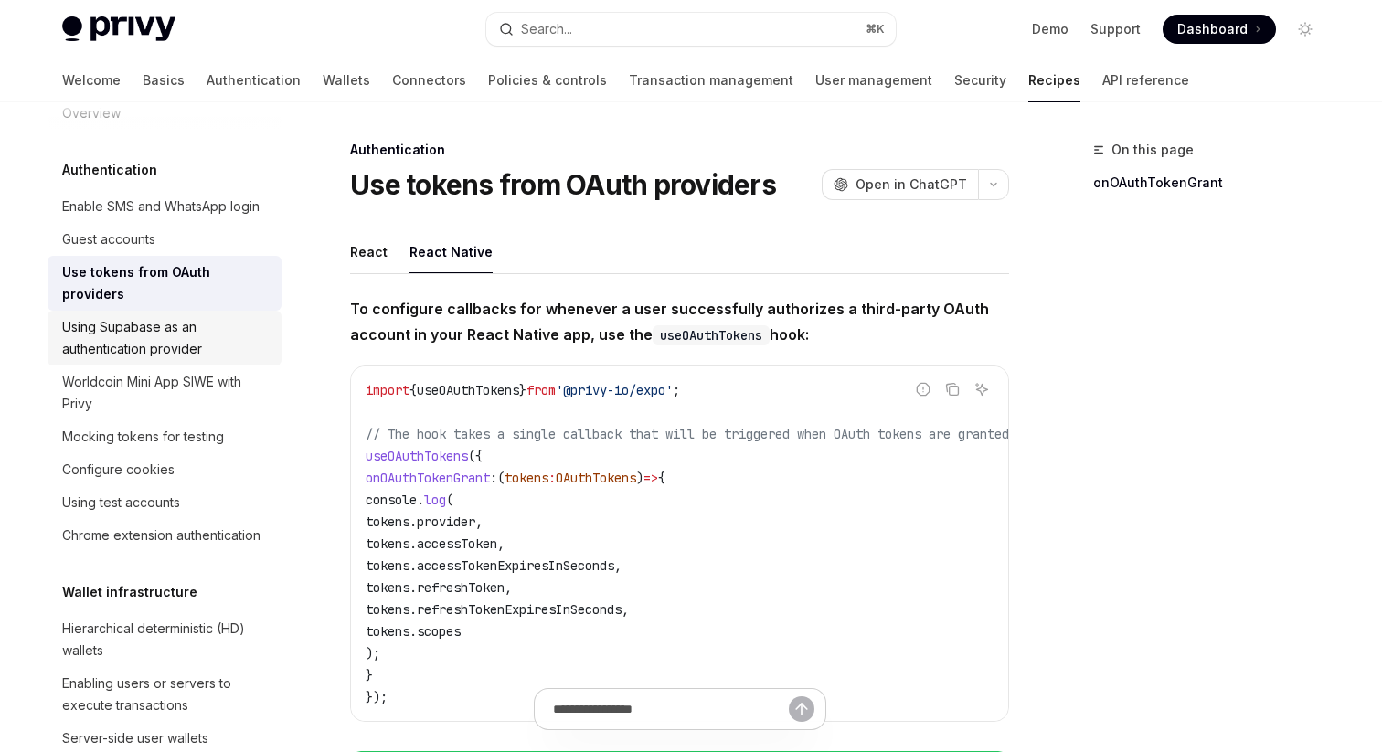
scroll to position [0, 0]
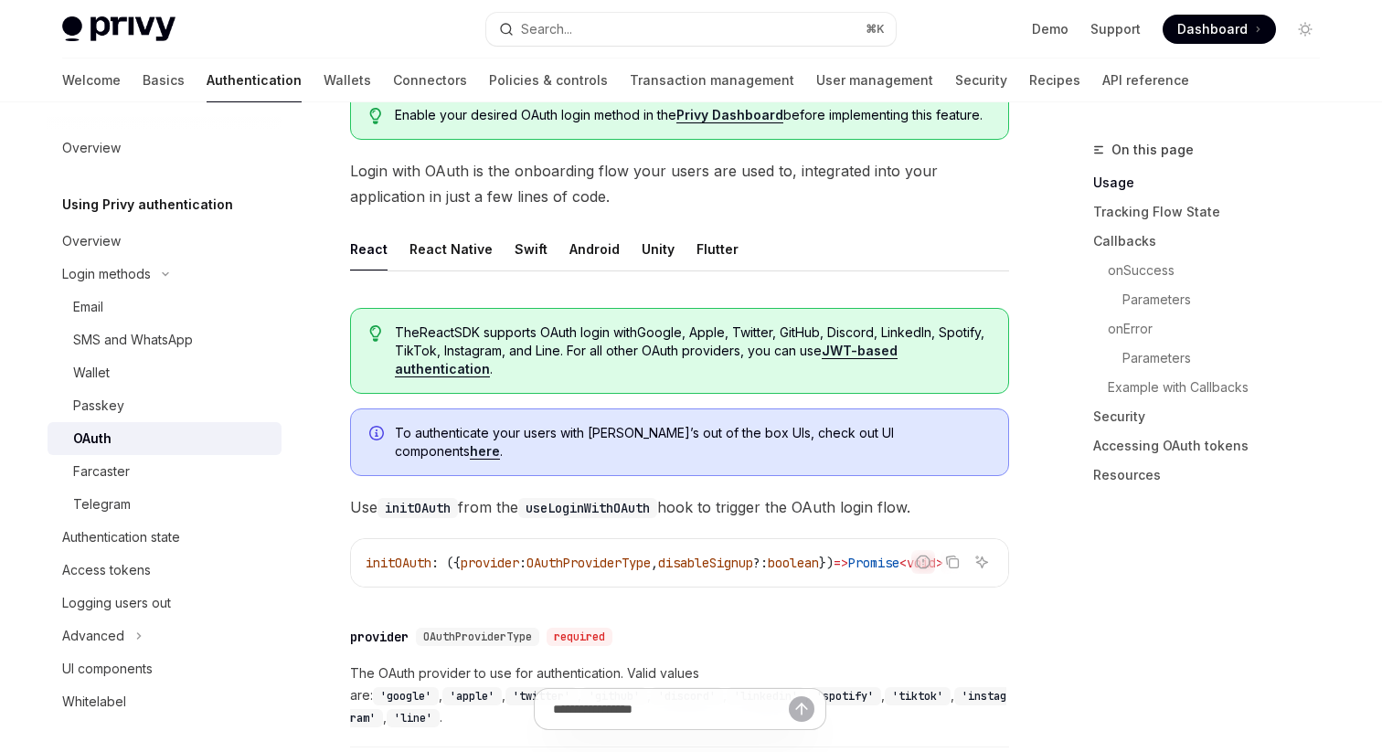
scroll to position [453, 0]
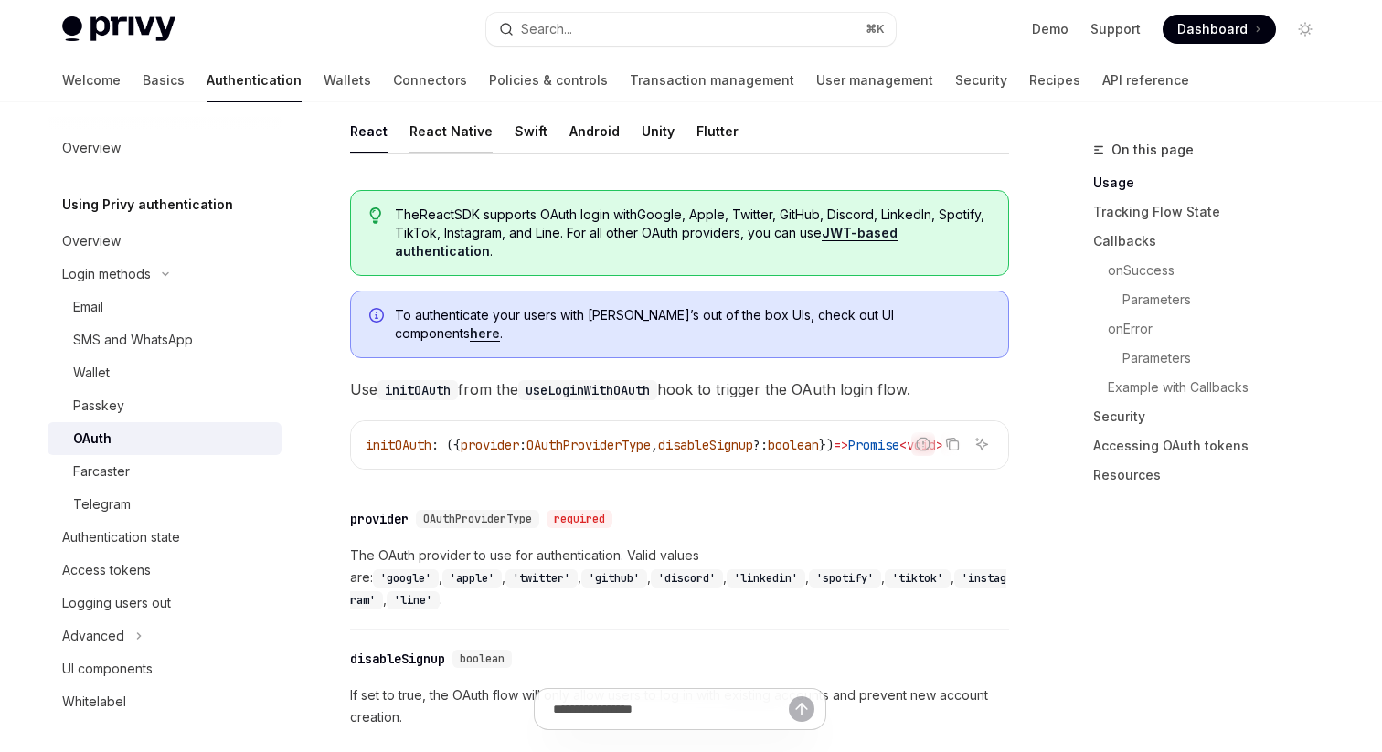
click at [468, 135] on div "React Native" at bounding box center [451, 131] width 83 height 43
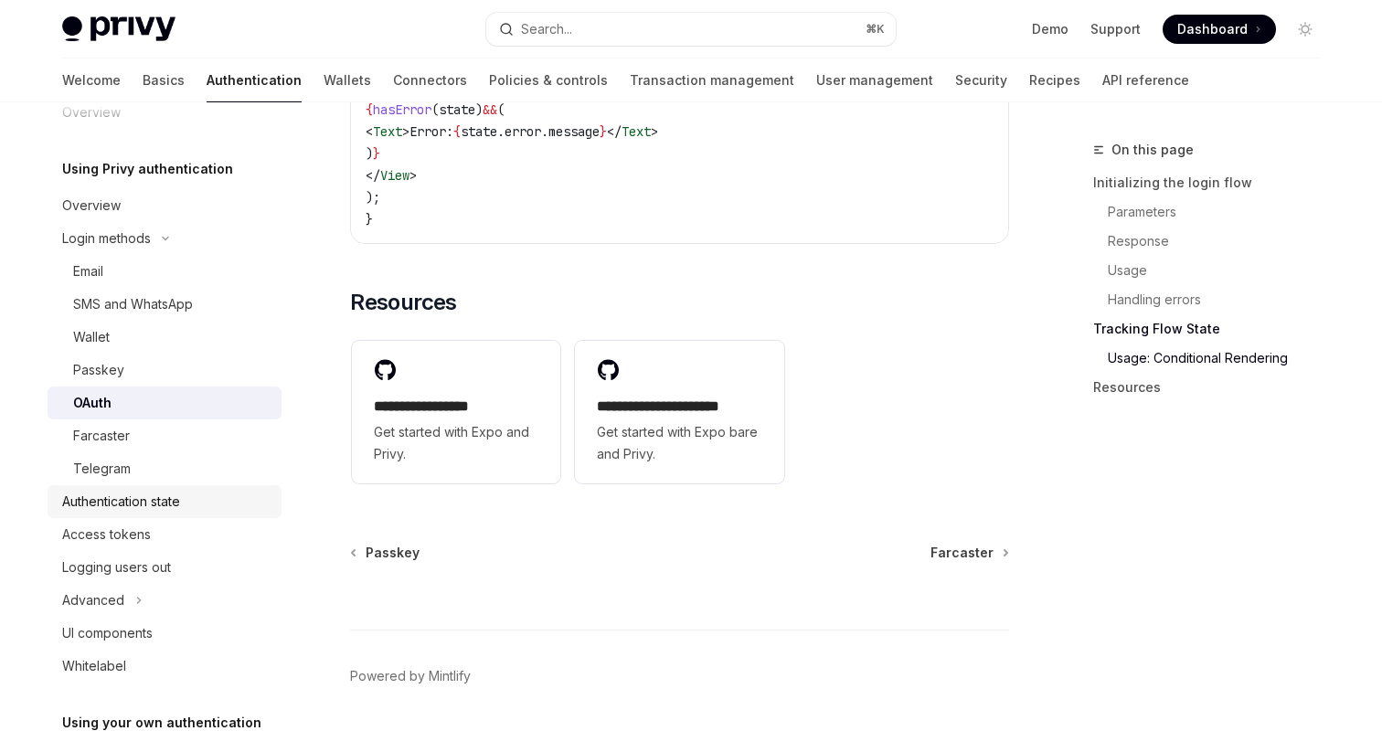
scroll to position [38, 0]
click at [229, 537] on div "Access tokens" at bounding box center [166, 532] width 208 height 22
type textarea "*"
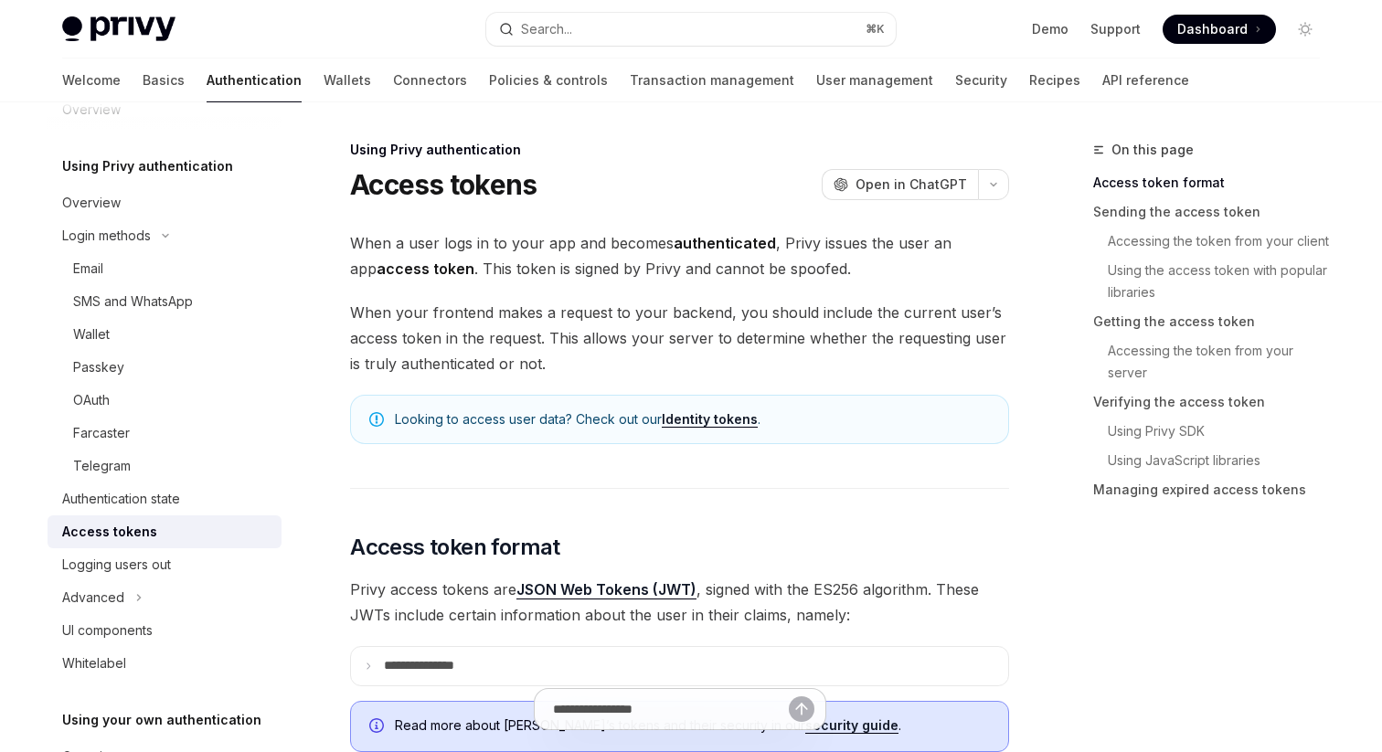
click at [593, 342] on span "When your frontend makes a request to your backend, you should include the curr…" at bounding box center [679, 338] width 659 height 77
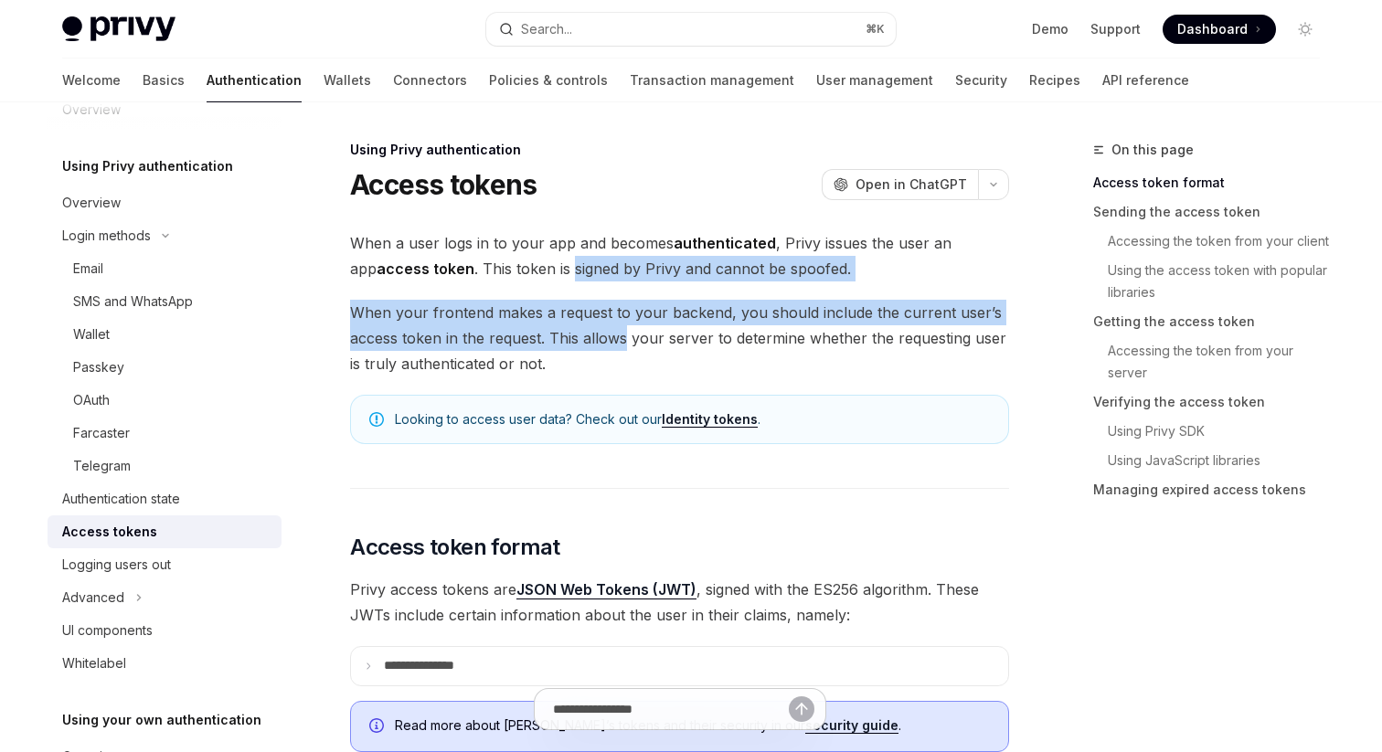
drag, startPoint x: 593, startPoint y: 342, endPoint x: 575, endPoint y: 256, distance: 87.8
click at [575, 256] on span "When a user logs in to your app and becomes authenticated , Privy issues the us…" at bounding box center [679, 255] width 659 height 51
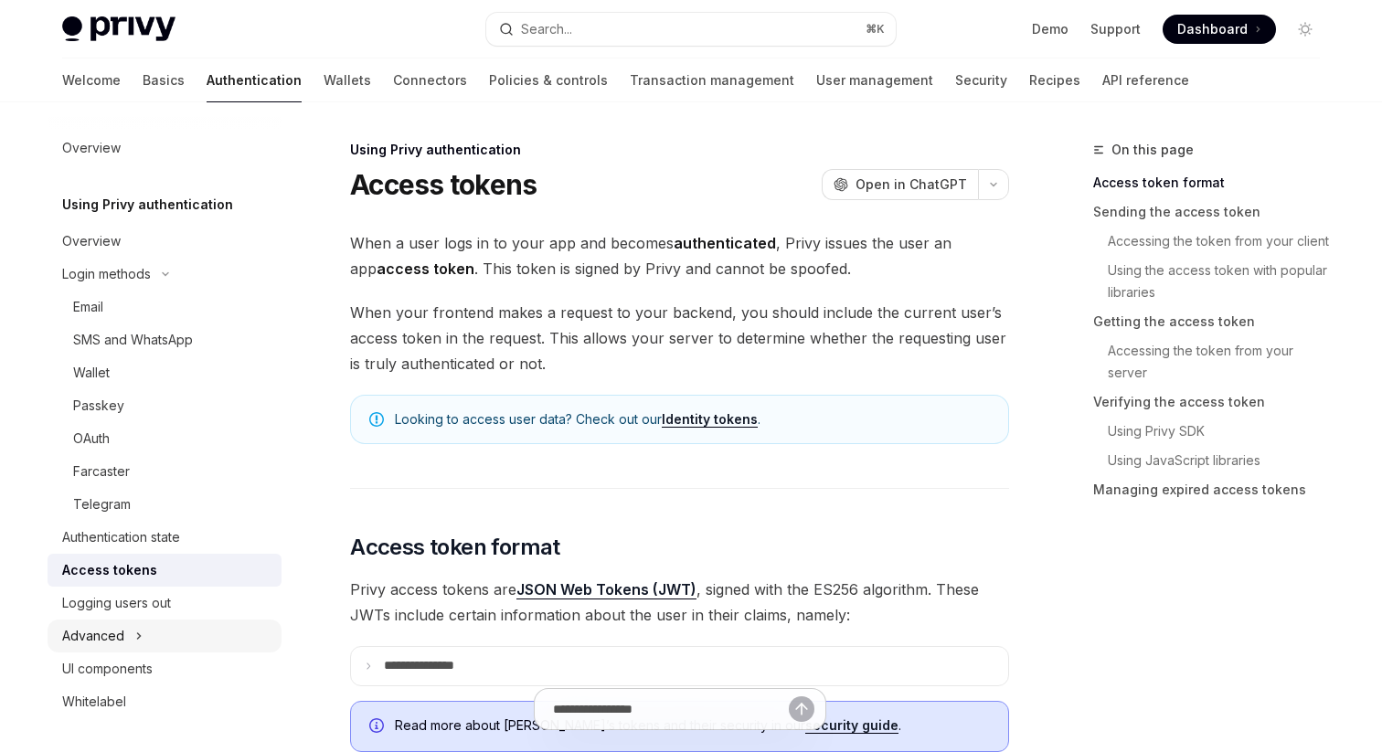
click at [236, 623] on button "Advanced" at bounding box center [165, 636] width 234 height 33
